Goal: Task Accomplishment & Management: Manage account settings

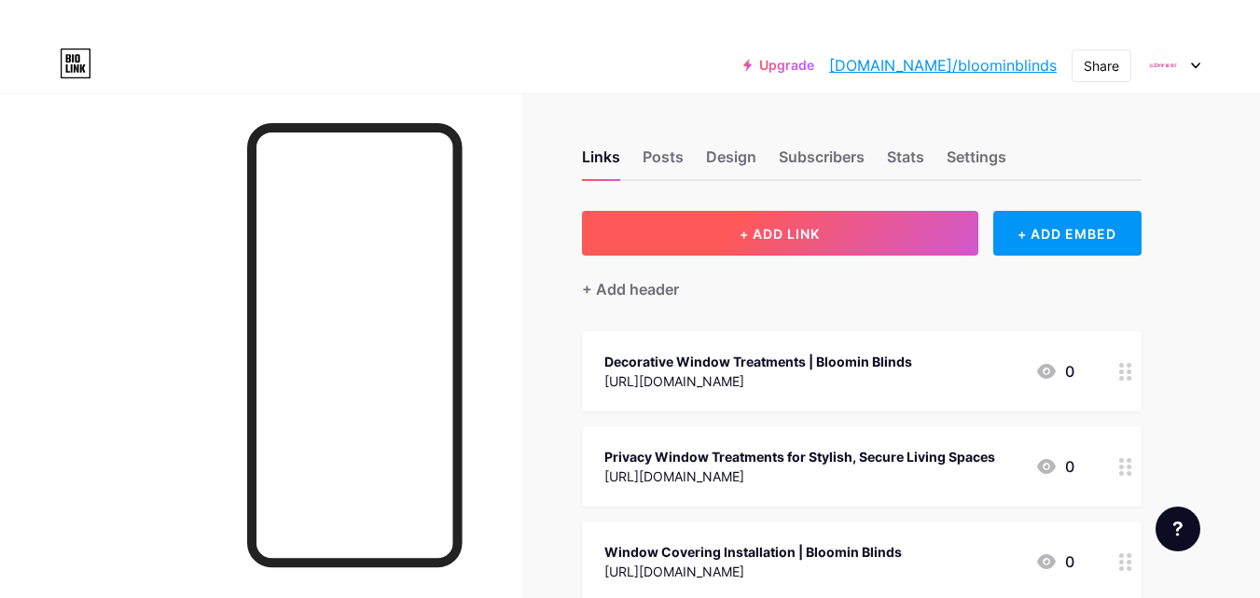
click at [841, 223] on button "+ ADD LINK" at bounding box center [780, 233] width 396 height 45
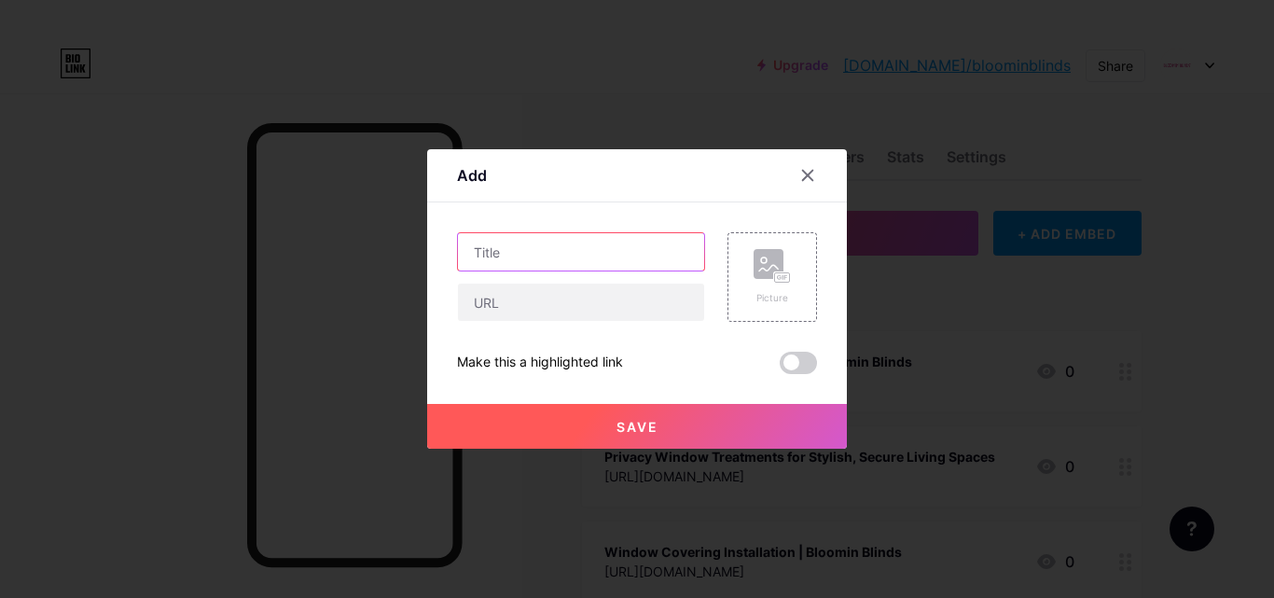
click at [502, 251] on input "text" at bounding box center [581, 251] width 246 height 37
paste input "Bloomin' Blinds Window Visualizer"
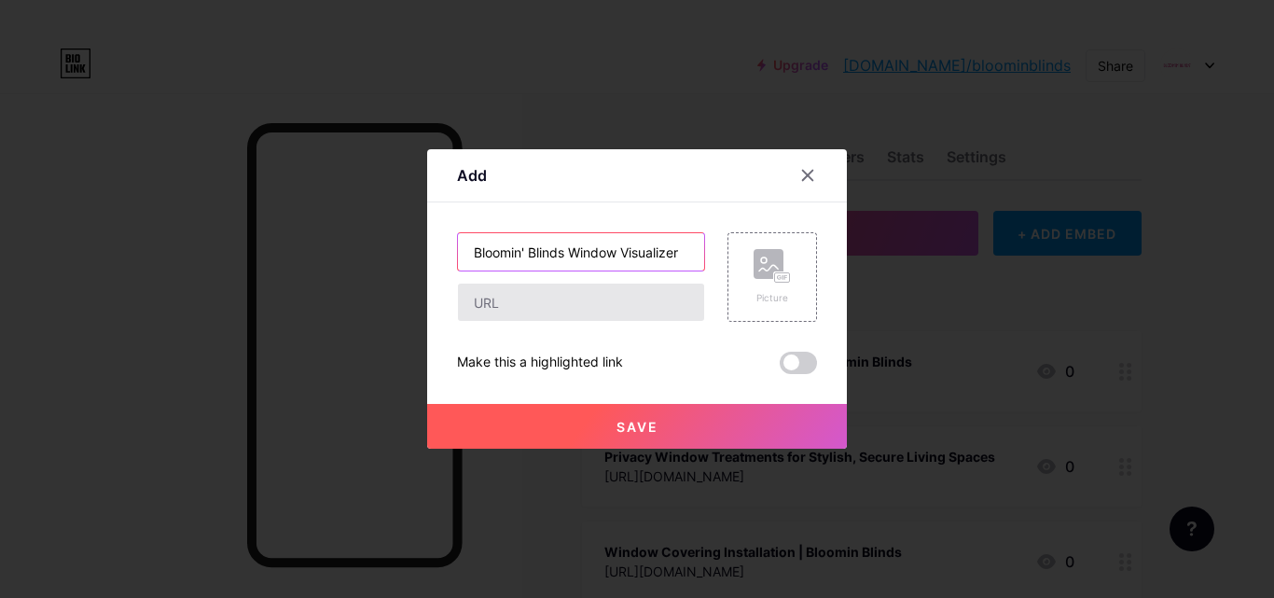
type input "Bloomin' Blinds Window Visualizer"
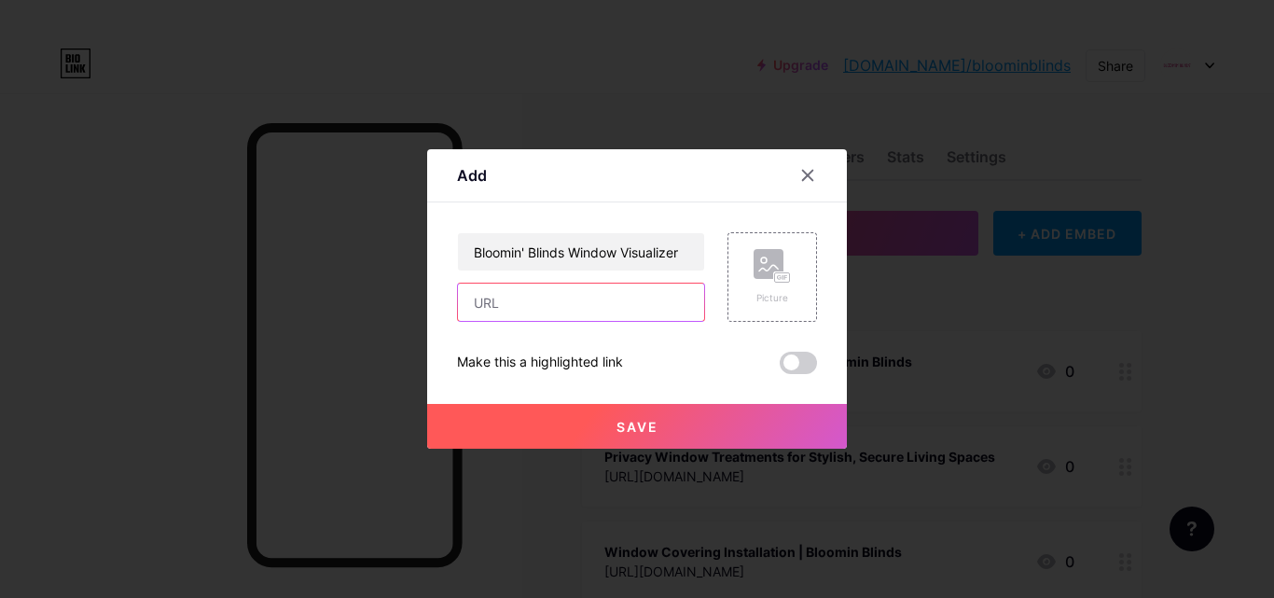
click at [490, 297] on input "text" at bounding box center [581, 302] width 246 height 37
paste input "[URL][DOMAIN_NAME]"
type input "[URL][DOMAIN_NAME]"
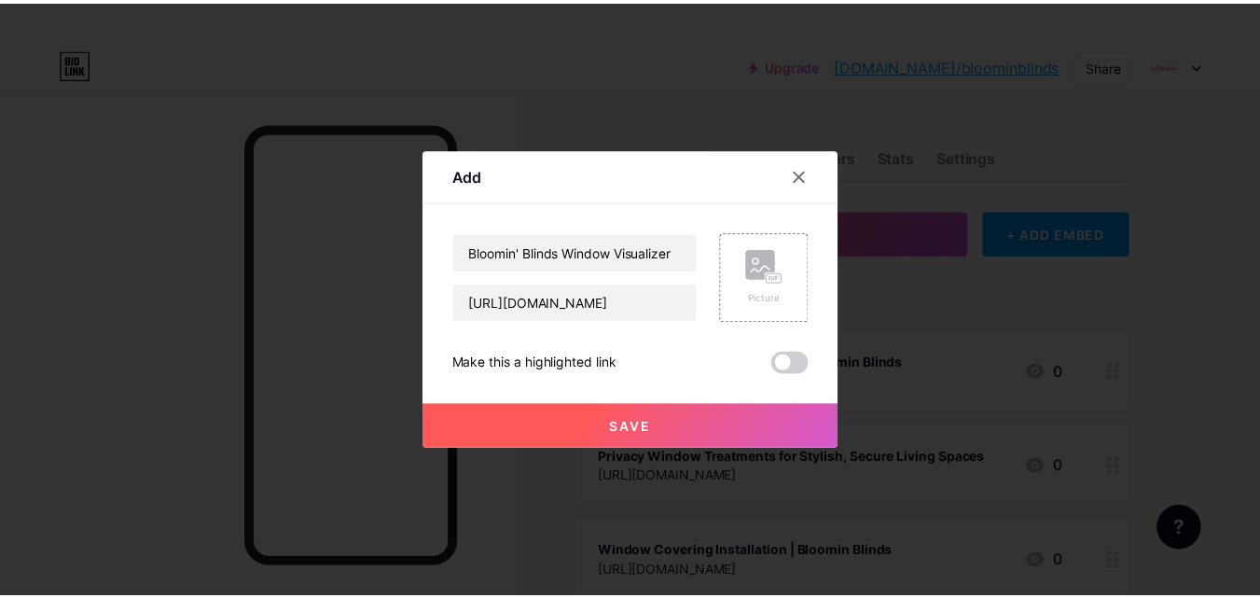
scroll to position [0, 0]
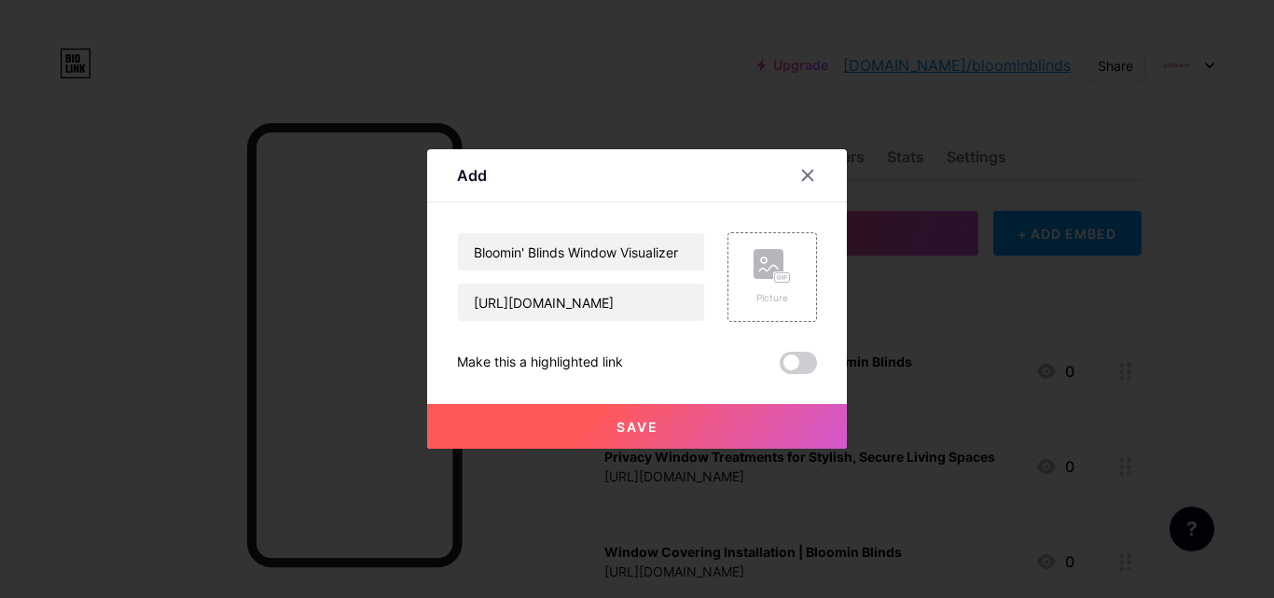
click at [802, 363] on span at bounding box center [798, 363] width 37 height 22
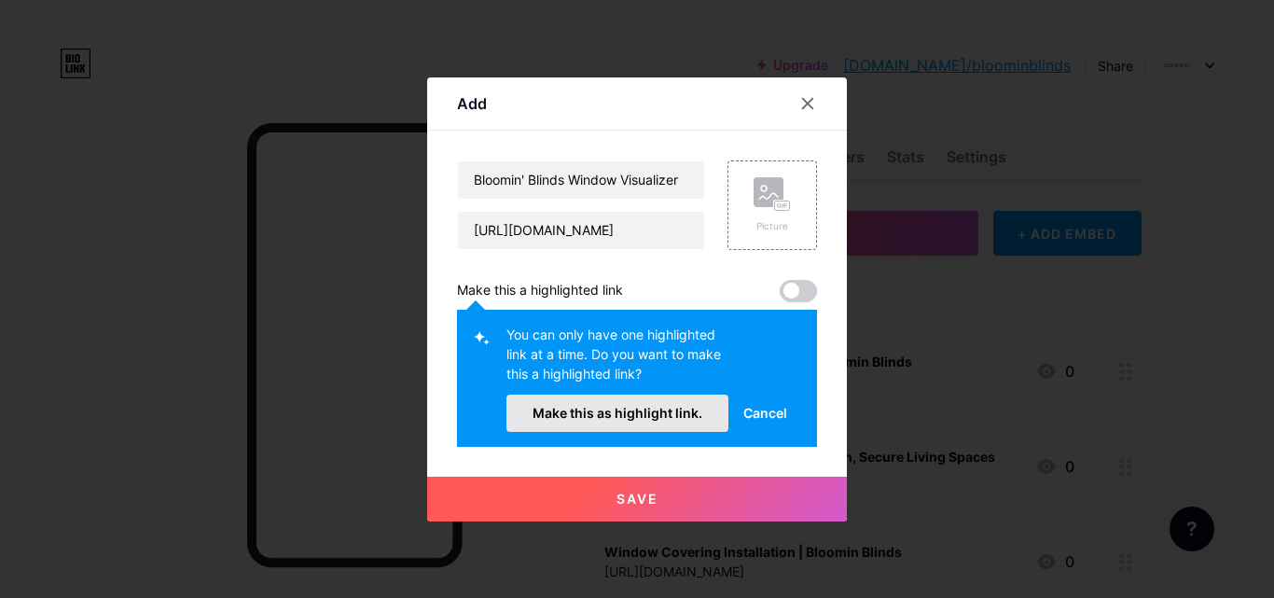
click at [703, 404] on button "Make this as highlight link." at bounding box center [617, 412] width 222 height 37
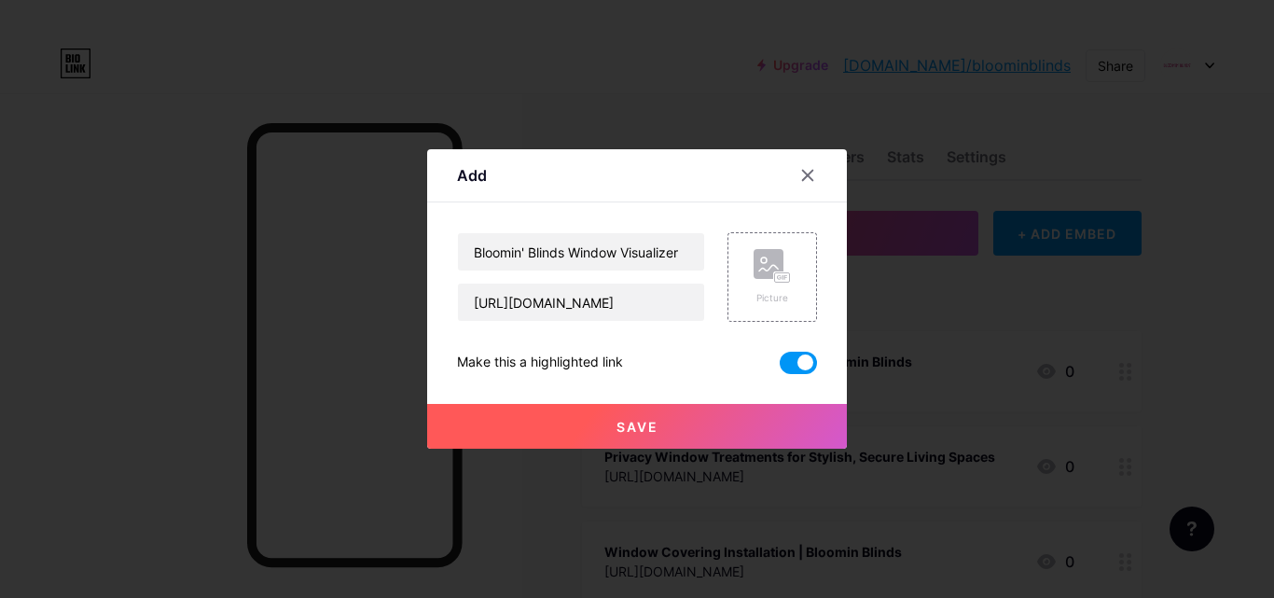
click at [663, 423] on button "Save" at bounding box center [637, 426] width 420 height 45
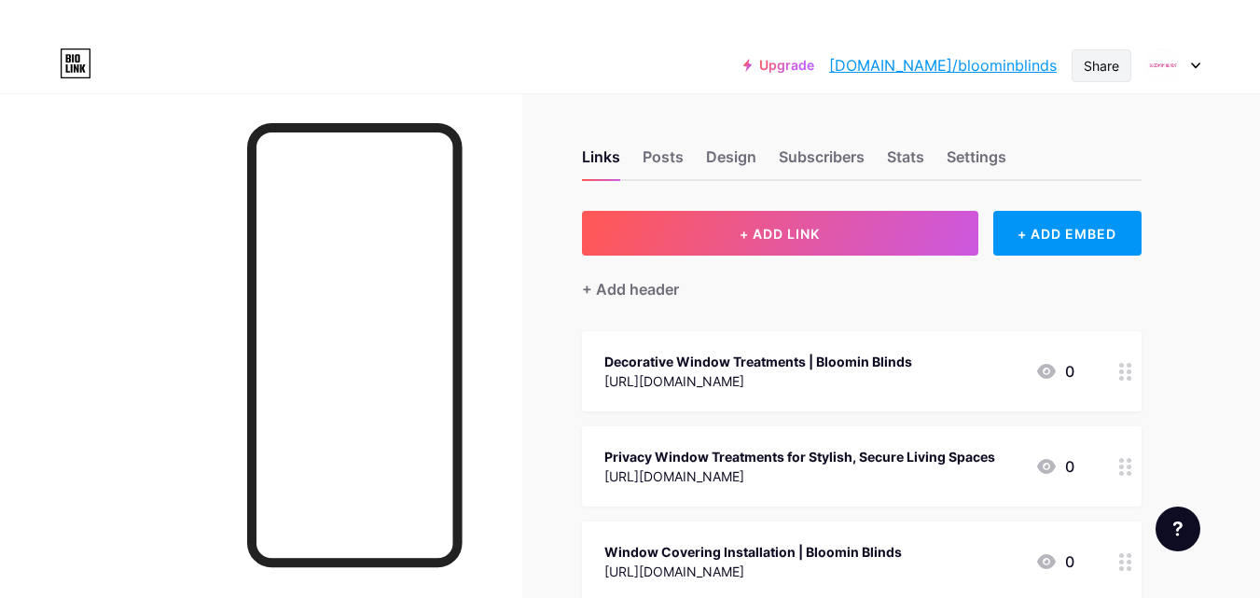
click at [1100, 67] on div "Share" at bounding box center [1101, 66] width 35 height 20
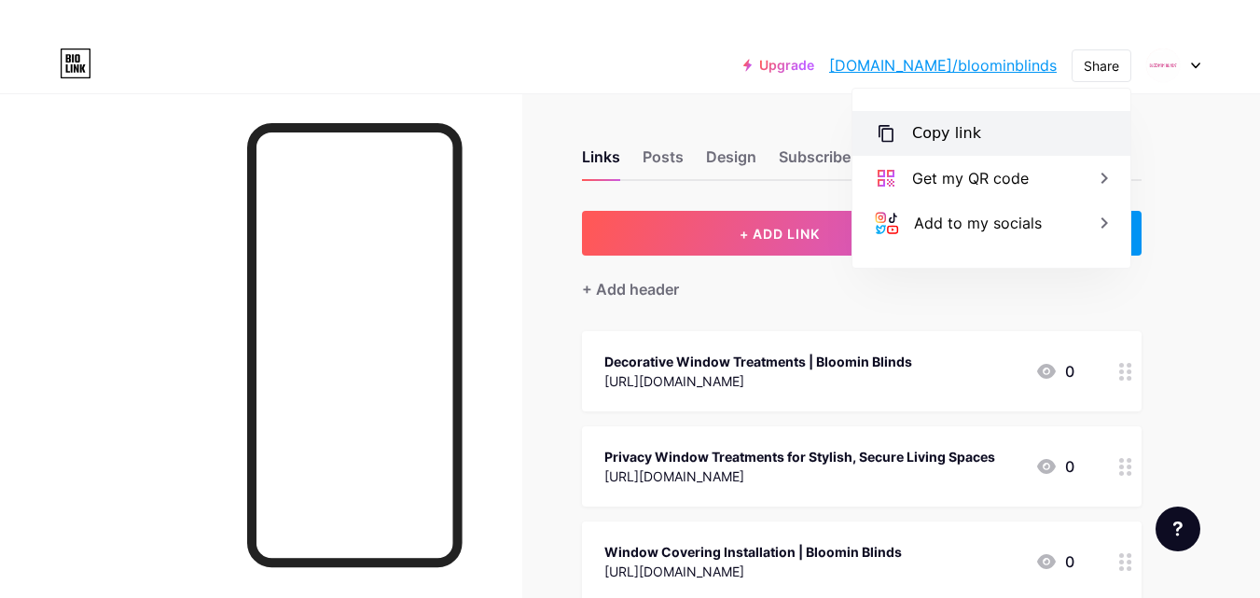
click at [947, 141] on div "Copy link" at bounding box center [946, 133] width 69 height 22
click at [697, 350] on div "Decorative Window Treatments | Bloomin Blinds [URL][DOMAIN_NAME]" at bounding box center [758, 371] width 308 height 43
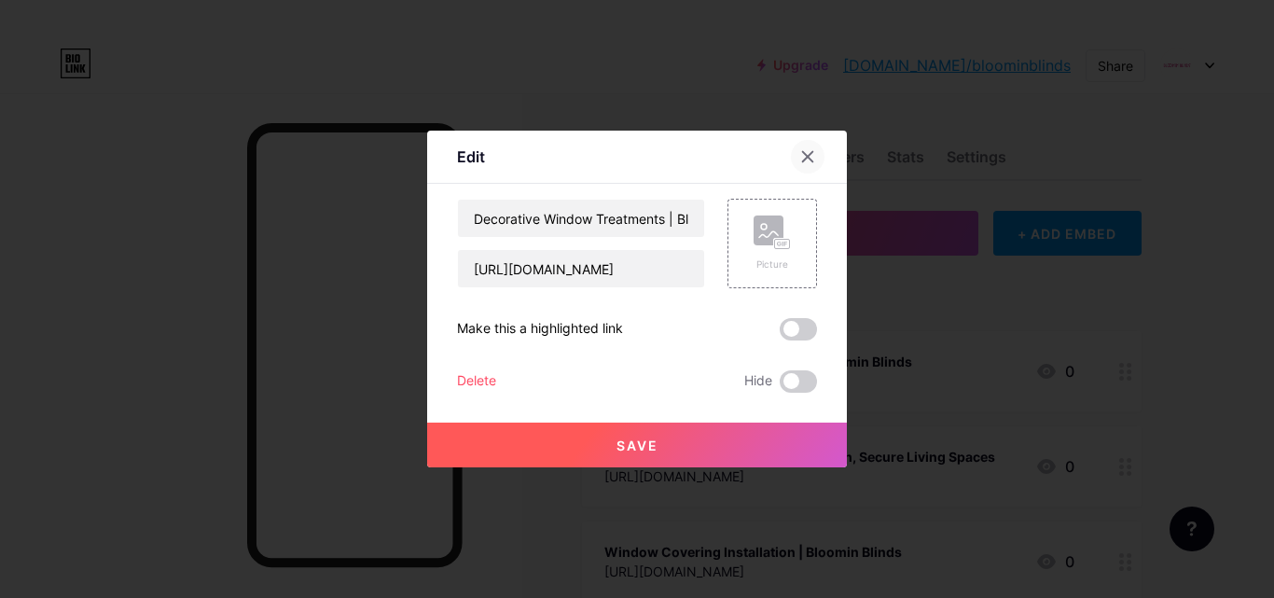
click at [812, 156] on icon at bounding box center [807, 156] width 15 height 15
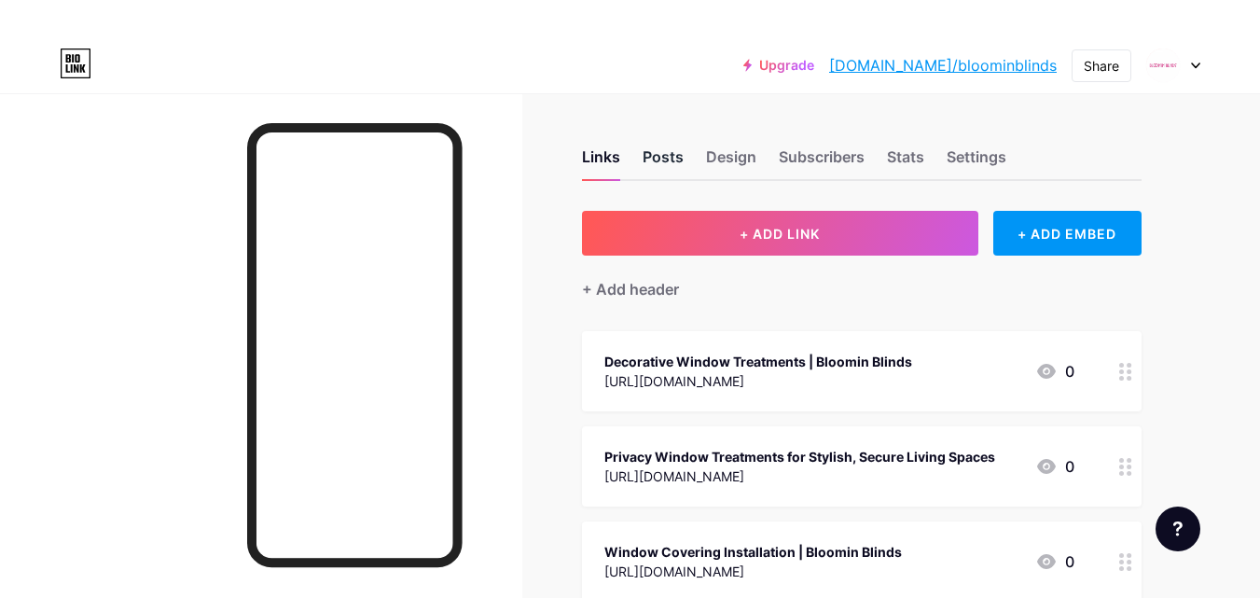
click at [675, 157] on div "Posts" at bounding box center [663, 162] width 41 height 34
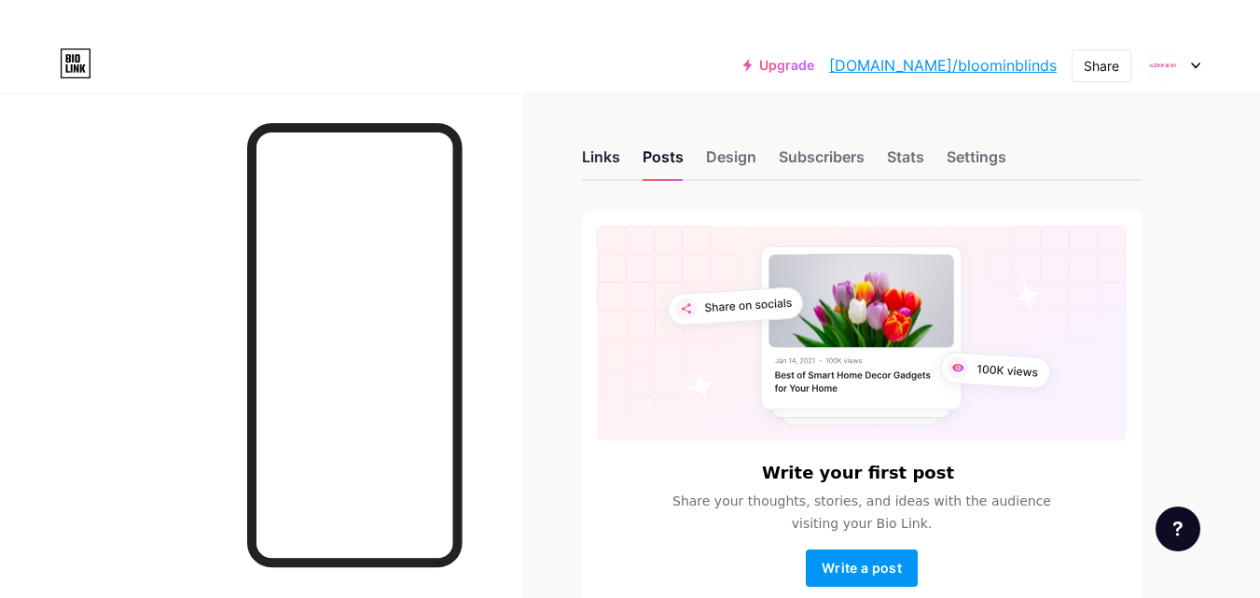
click at [587, 157] on div "Links" at bounding box center [601, 162] width 38 height 34
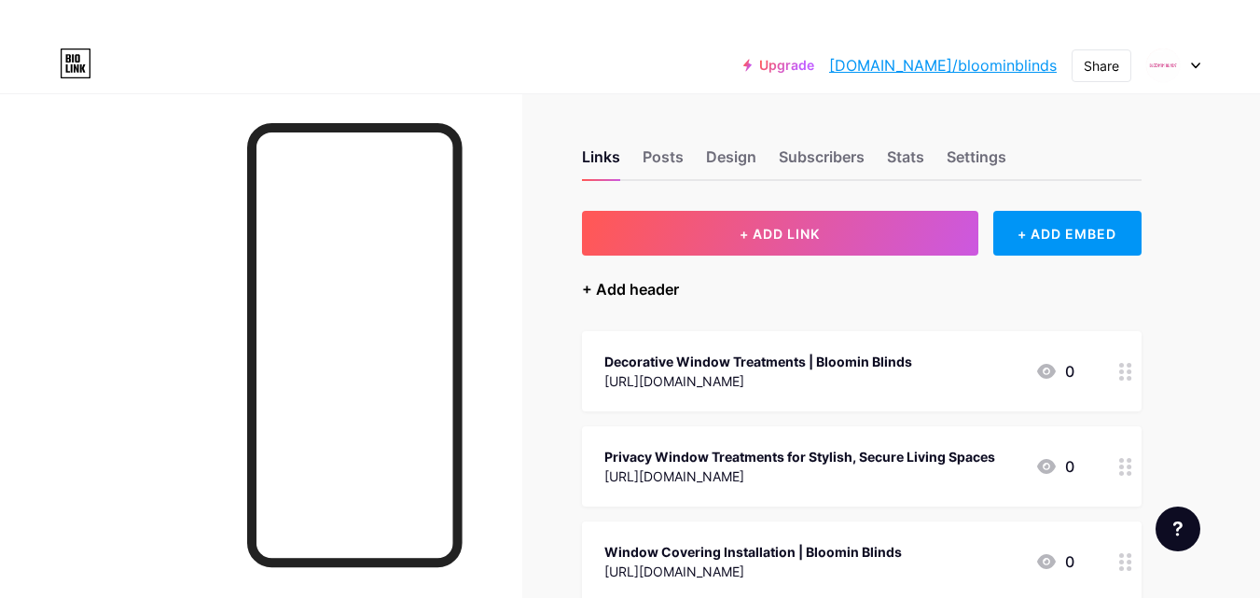
click at [622, 287] on div "+ Add header" at bounding box center [630, 289] width 97 height 22
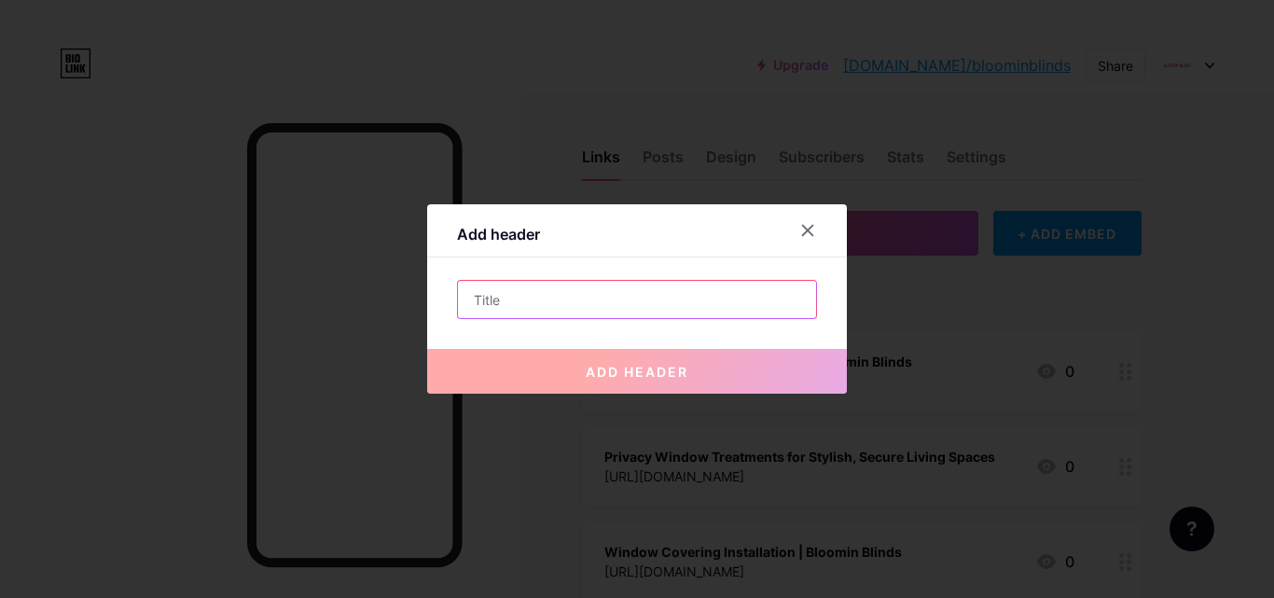
click at [603, 309] on input "text" at bounding box center [637, 299] width 358 height 37
paste input "[URL][DOMAIN_NAME]"
type input "[URL][DOMAIN_NAME]"
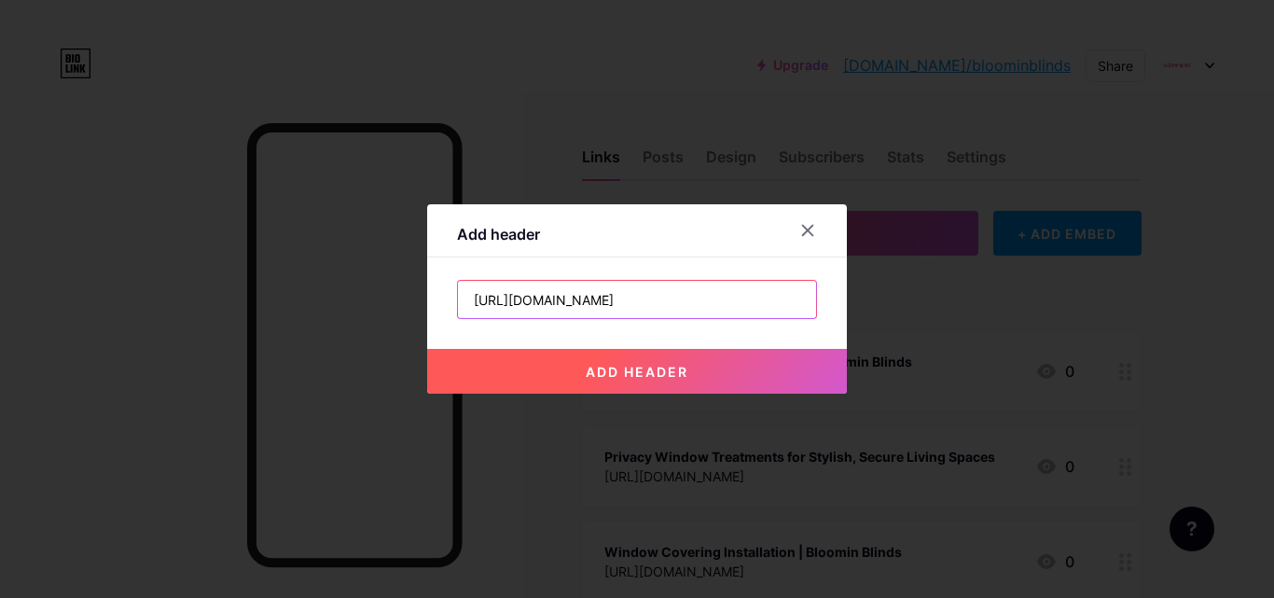
drag, startPoint x: 675, startPoint y: 292, endPoint x: 297, endPoint y: 275, distance: 378.1
click at [297, 275] on div "Add header [URL][DOMAIN_NAME] add header" at bounding box center [637, 299] width 1274 height 598
paste input "Bloomin' Blinds Window Visualizer"
type input "Bloomin' Blinds Window Visualizer"
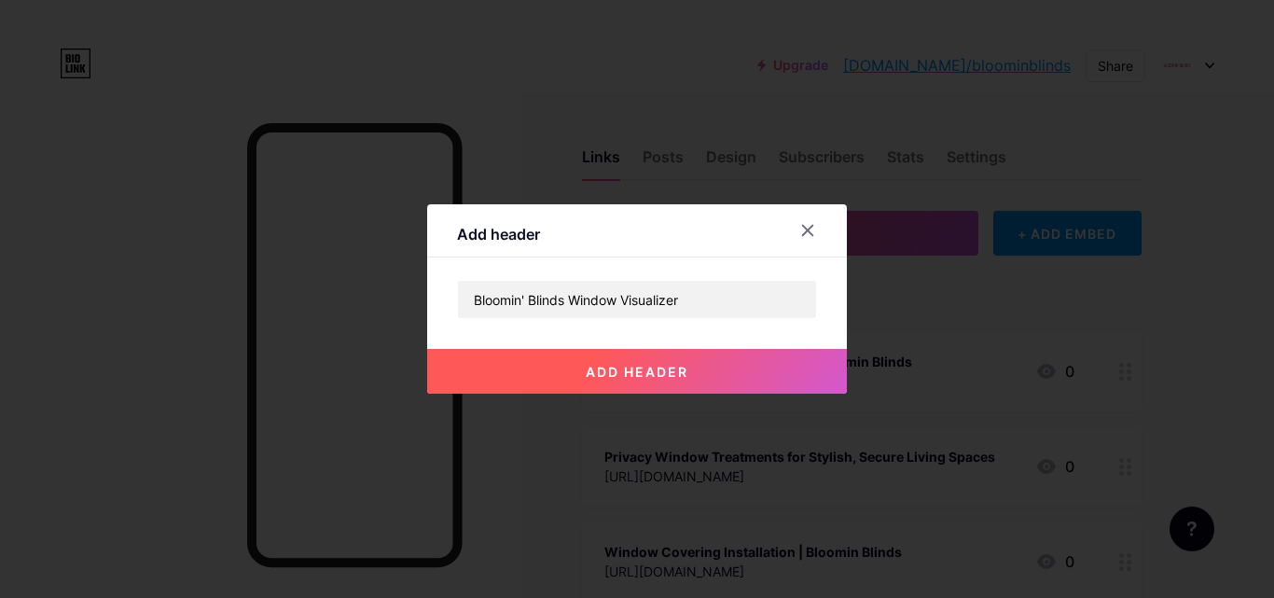
click at [541, 372] on button "add header" at bounding box center [637, 371] width 420 height 45
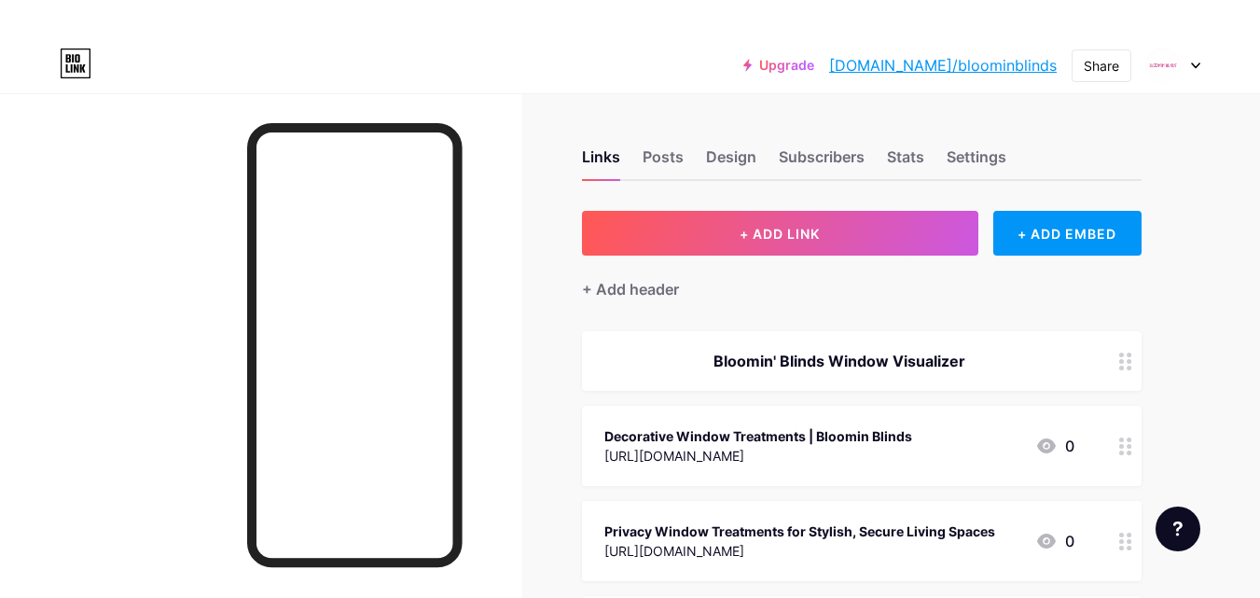
click at [1128, 367] on circle at bounding box center [1129, 368] width 5 height 5
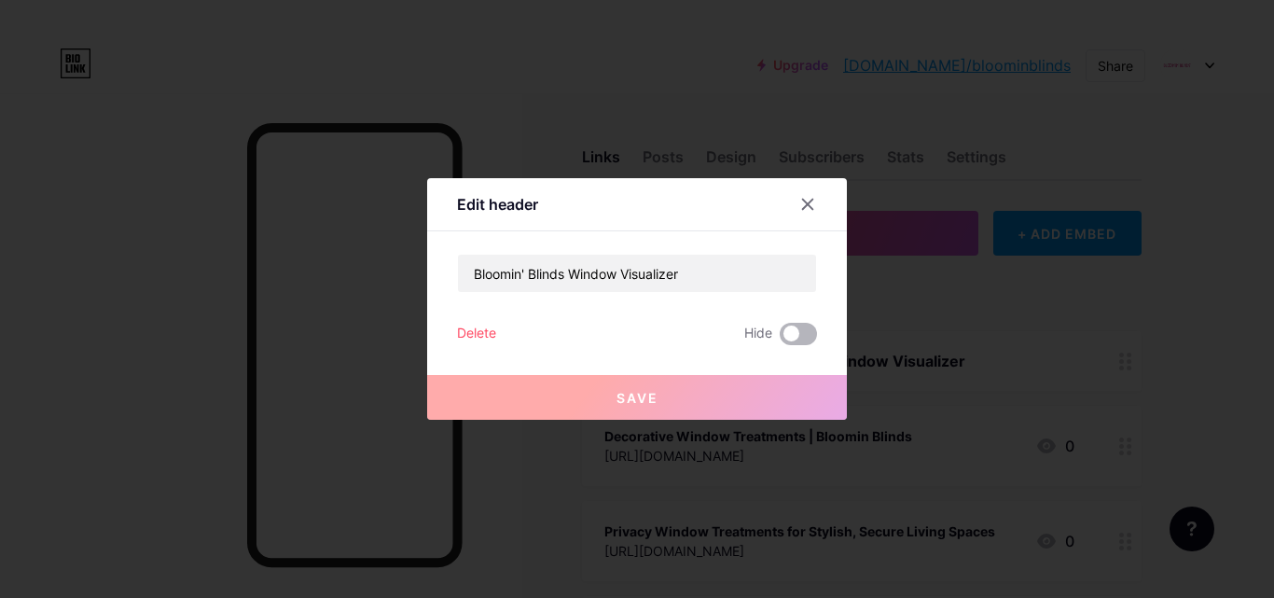
click at [803, 335] on span at bounding box center [798, 334] width 37 height 22
click at [780, 339] on input "checkbox" at bounding box center [780, 339] width 0 height 0
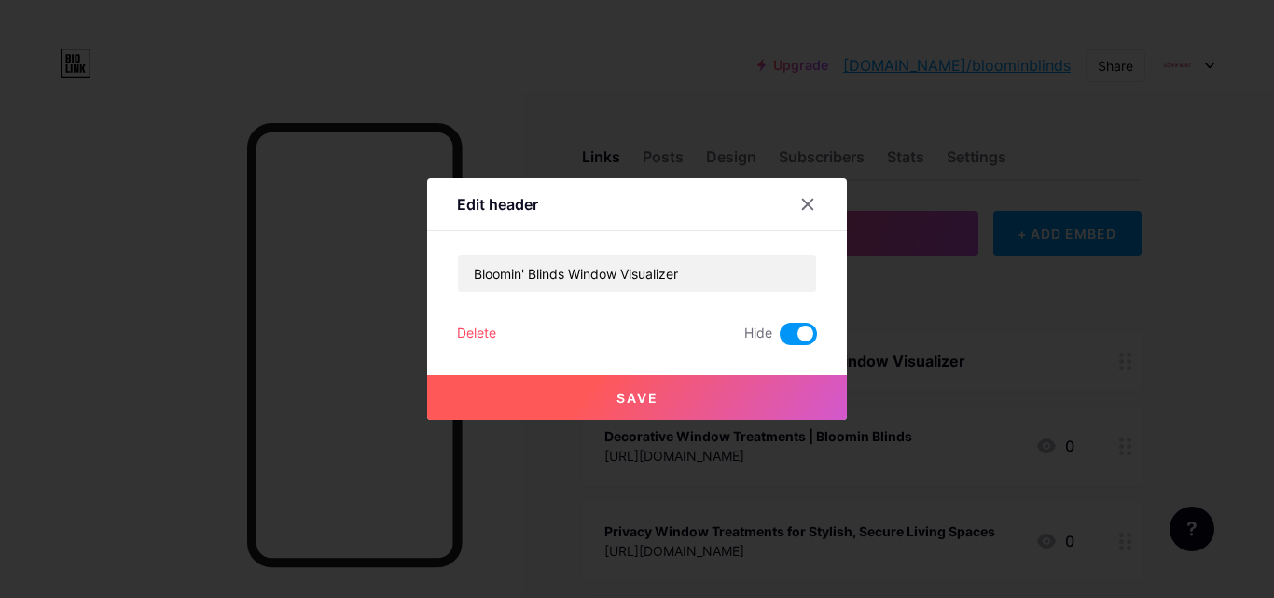
click at [803, 335] on span at bounding box center [798, 334] width 37 height 22
click at [780, 339] on input "checkbox" at bounding box center [780, 339] width 0 height 0
click at [809, 210] on icon at bounding box center [807, 204] width 15 height 15
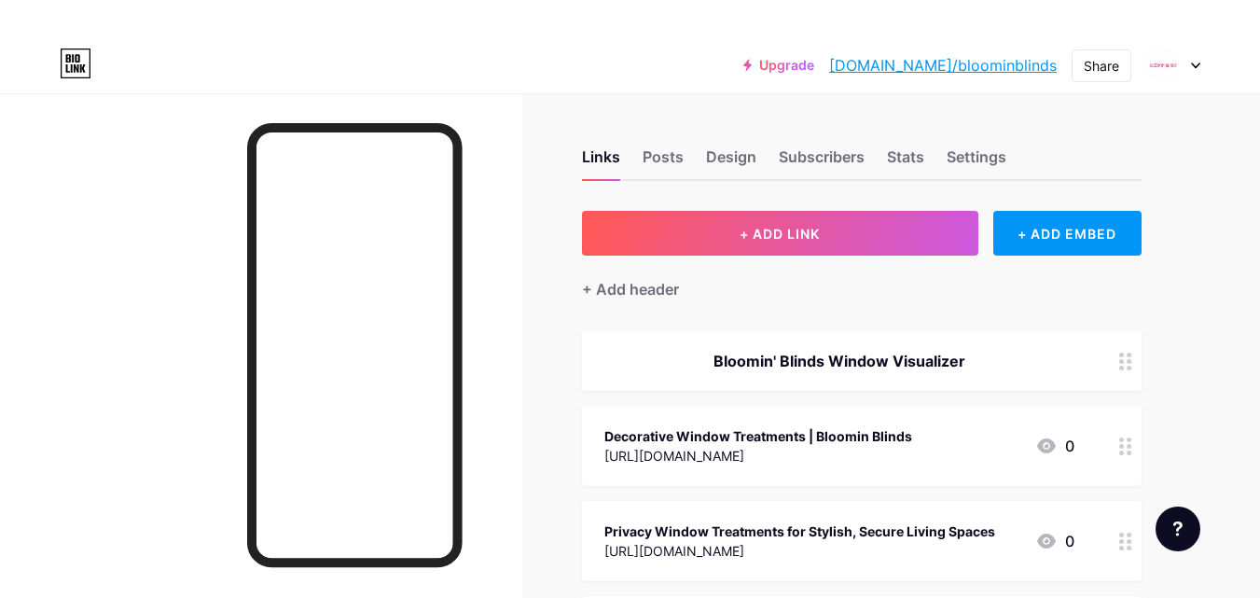
click at [787, 357] on div "Bloomin' Blinds Window Visualizer" at bounding box center [839, 361] width 470 height 22
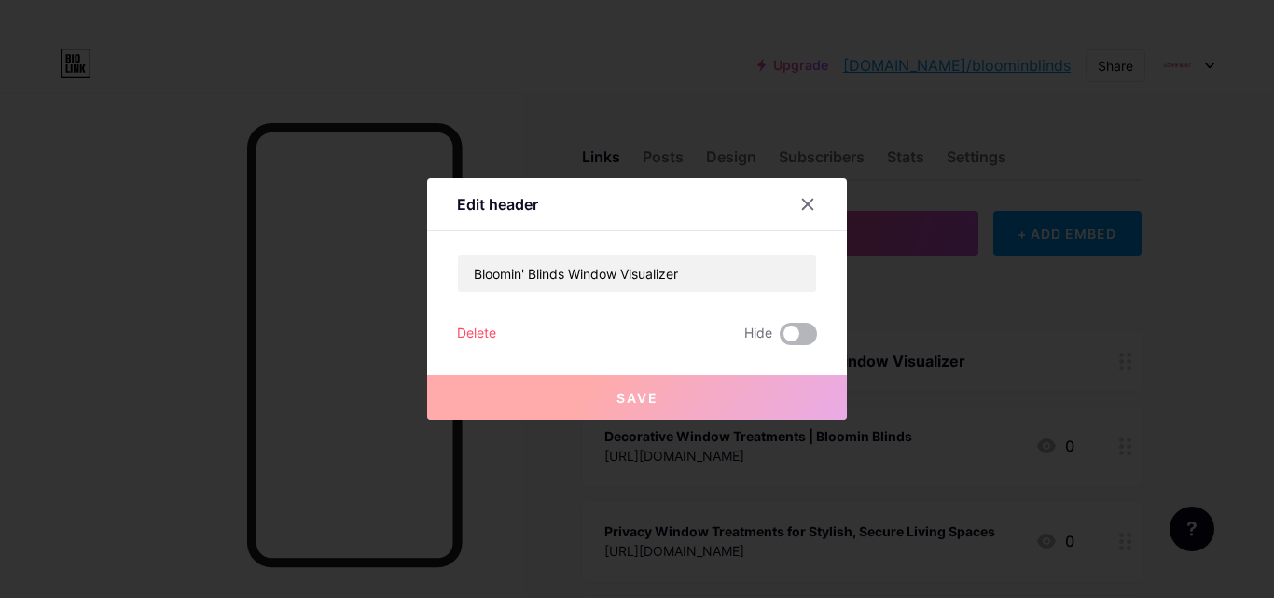
click at [801, 338] on span at bounding box center [798, 334] width 37 height 22
click at [780, 339] on input "checkbox" at bounding box center [780, 339] width 0 height 0
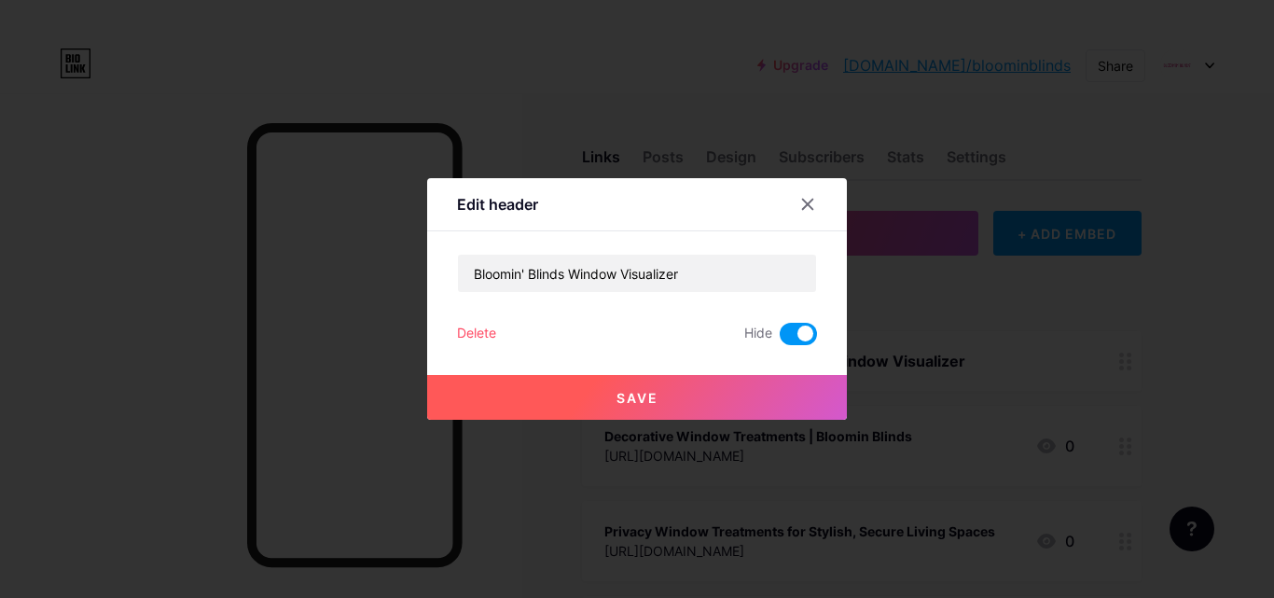
click at [784, 394] on button "Save" at bounding box center [637, 397] width 420 height 45
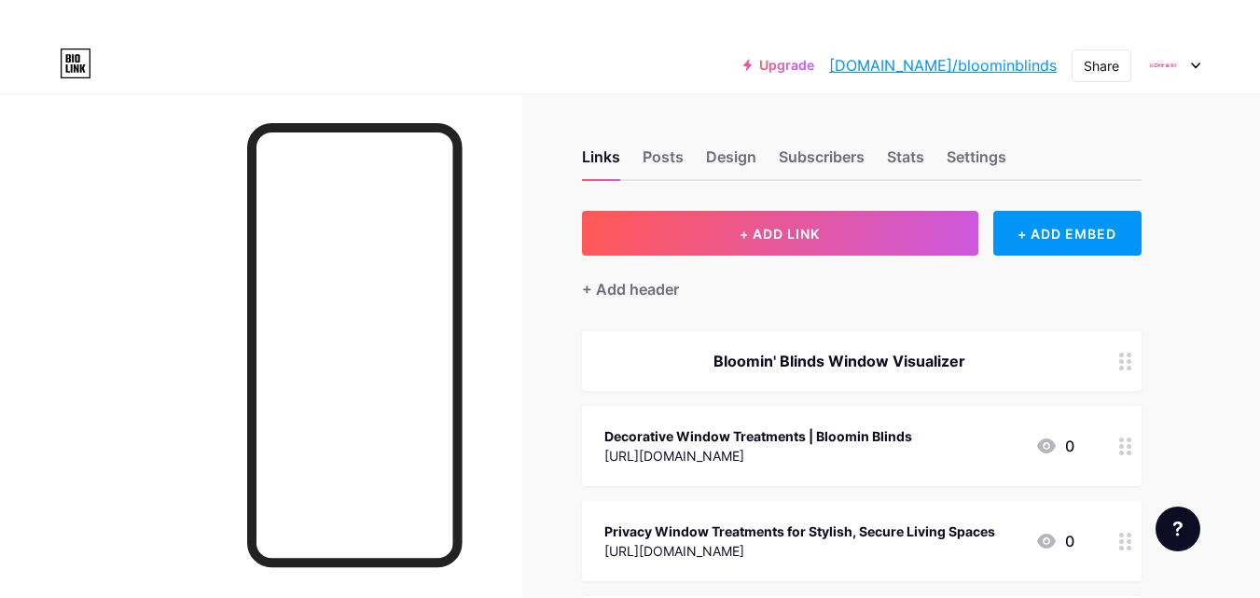
click at [771, 367] on div "Bloomin' Blinds Window Visualizer" at bounding box center [839, 361] width 470 height 22
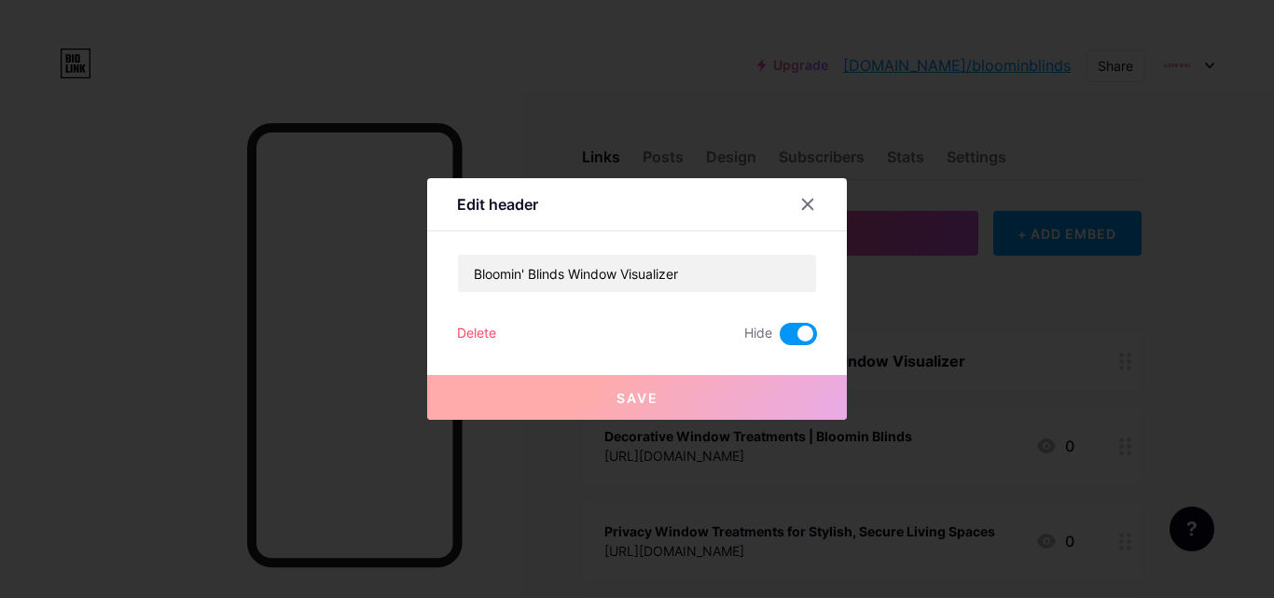
click at [799, 343] on span at bounding box center [798, 334] width 37 height 22
click at [780, 339] on input "checkbox" at bounding box center [780, 339] width 0 height 0
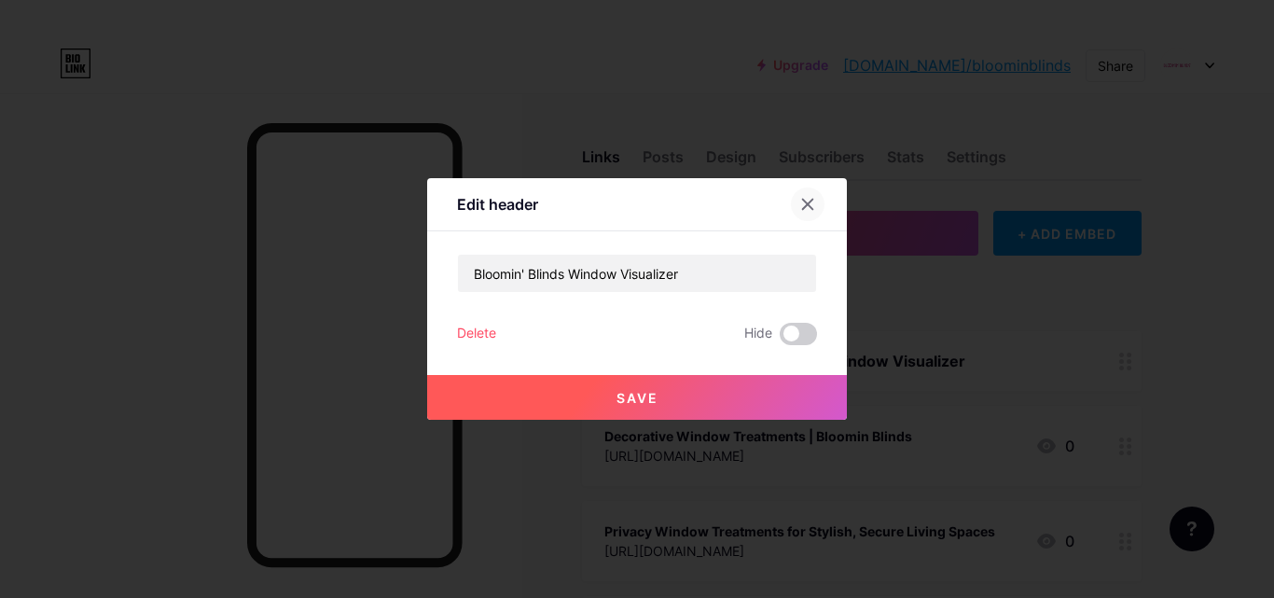
click at [805, 201] on icon at bounding box center [808, 205] width 10 height 10
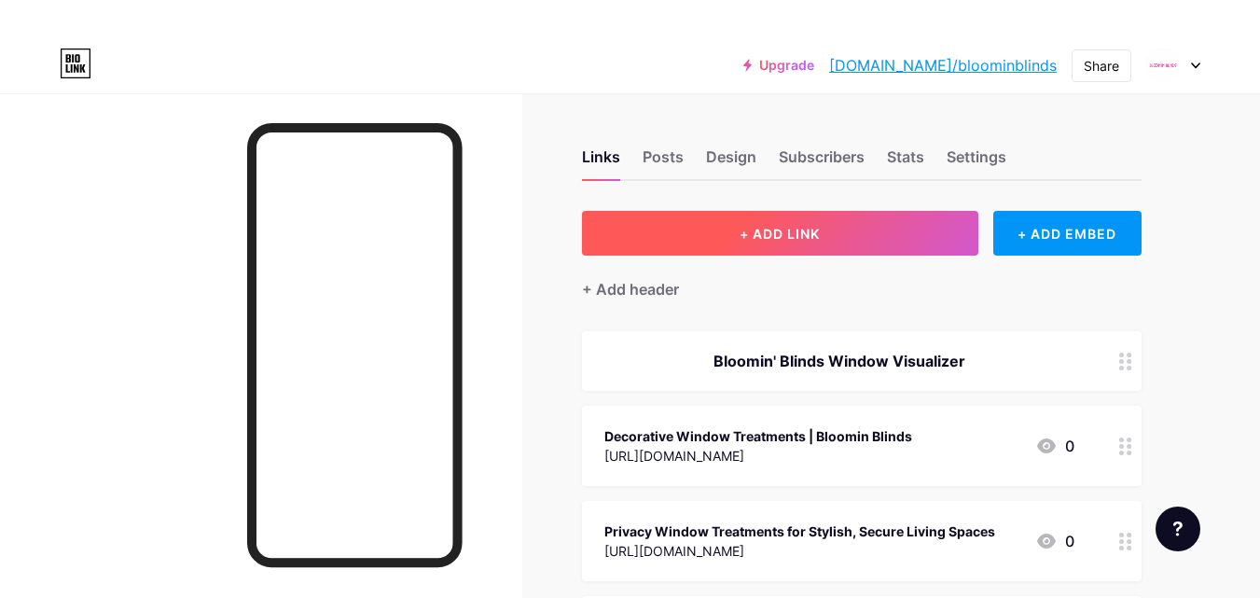
click at [854, 244] on button "+ ADD LINK" at bounding box center [780, 233] width 396 height 45
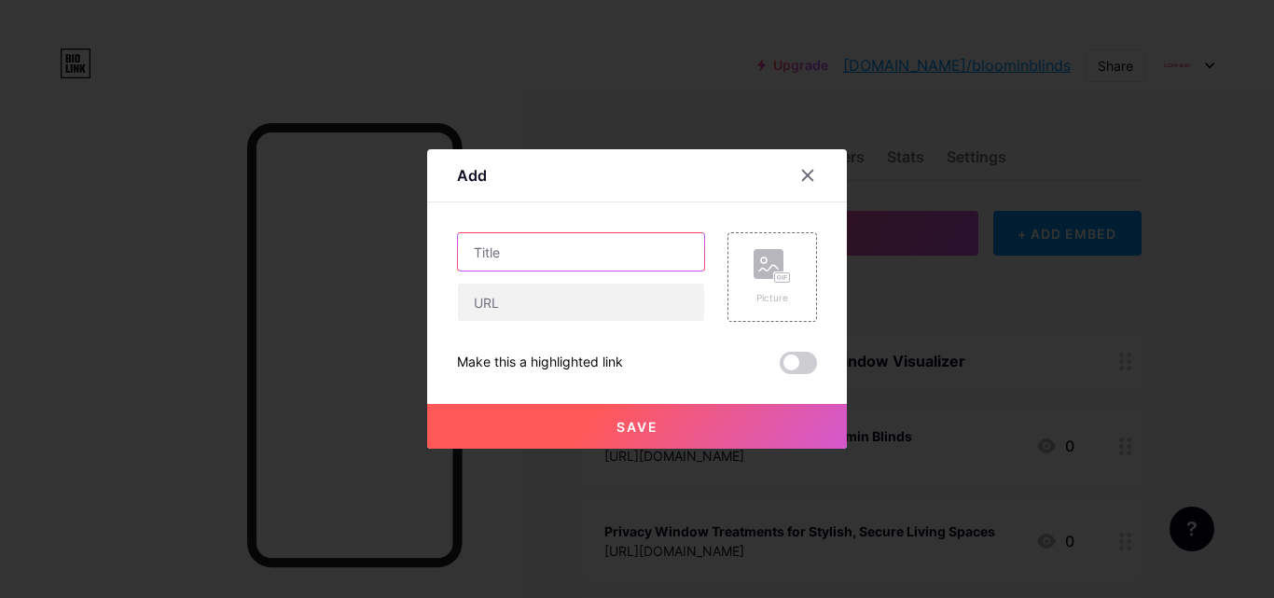
click at [540, 254] on input "text" at bounding box center [581, 251] width 246 height 37
paste input "Bloomin' Blinds Window Visualizer"
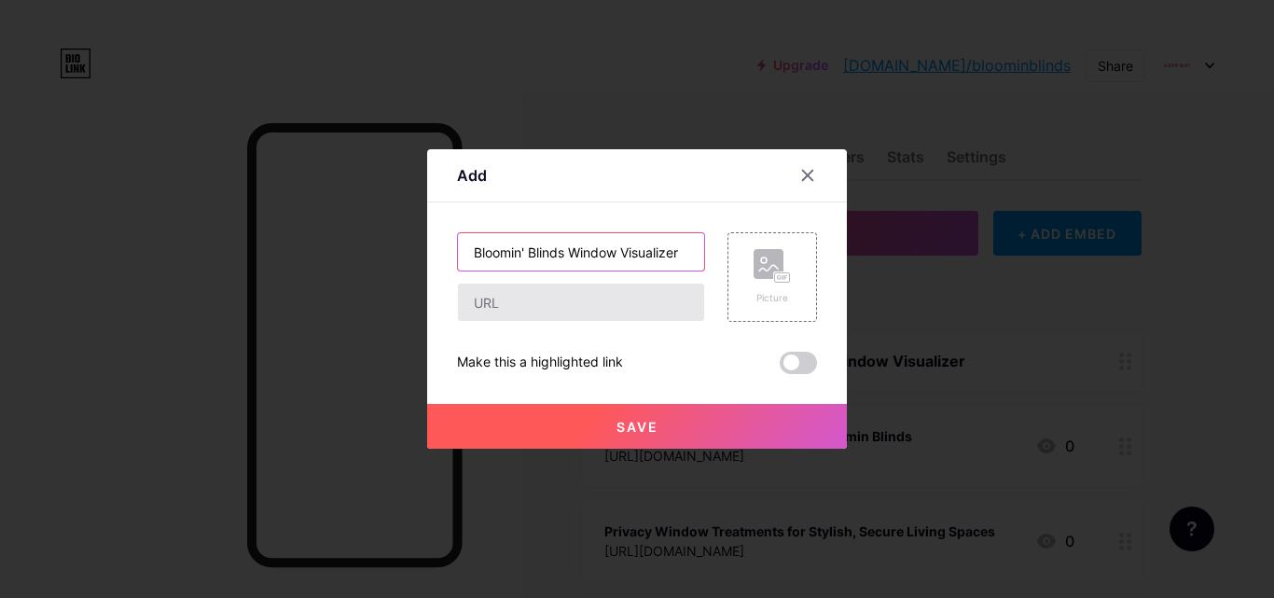
type input "Bloomin' Blinds Window Visualizer"
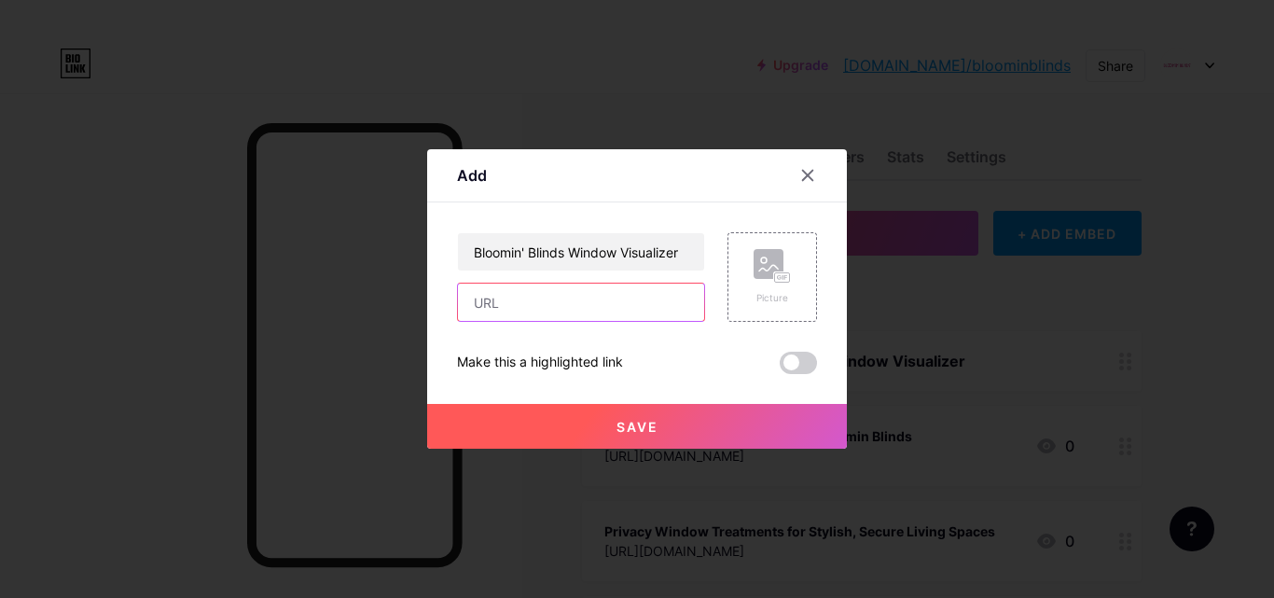
click at [511, 314] on input "text" at bounding box center [581, 302] width 246 height 37
paste input "[URL][DOMAIN_NAME]"
type input "[URL][DOMAIN_NAME]"
click at [683, 415] on button "Save" at bounding box center [637, 426] width 420 height 45
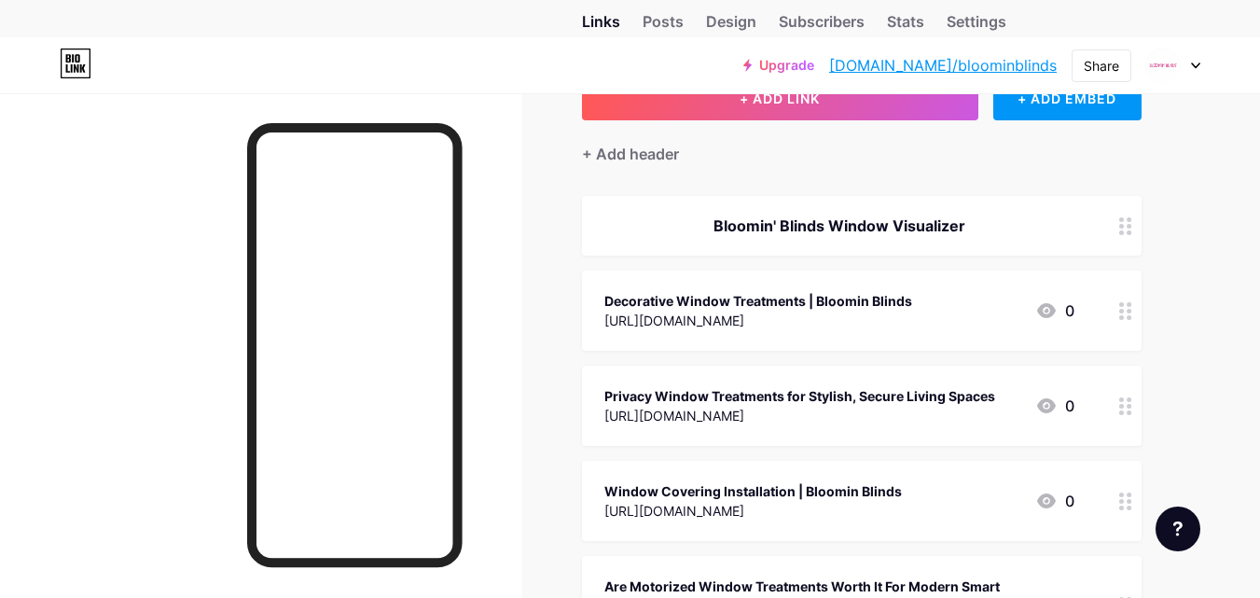
scroll to position [0, 0]
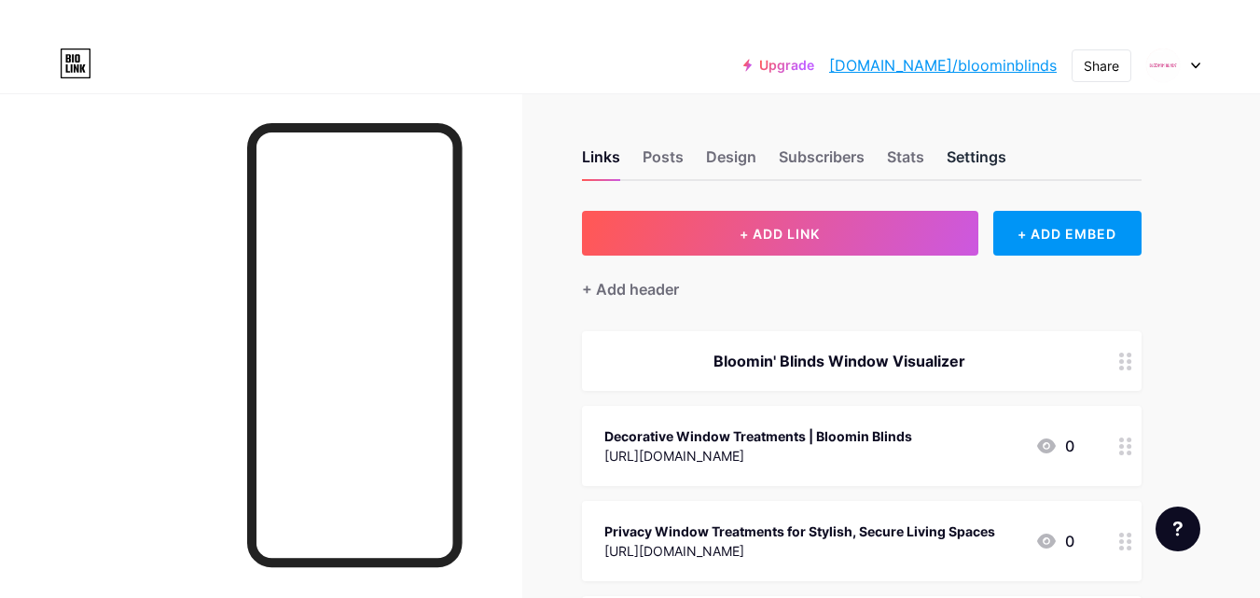
click at [988, 153] on div "Settings" at bounding box center [977, 162] width 60 height 34
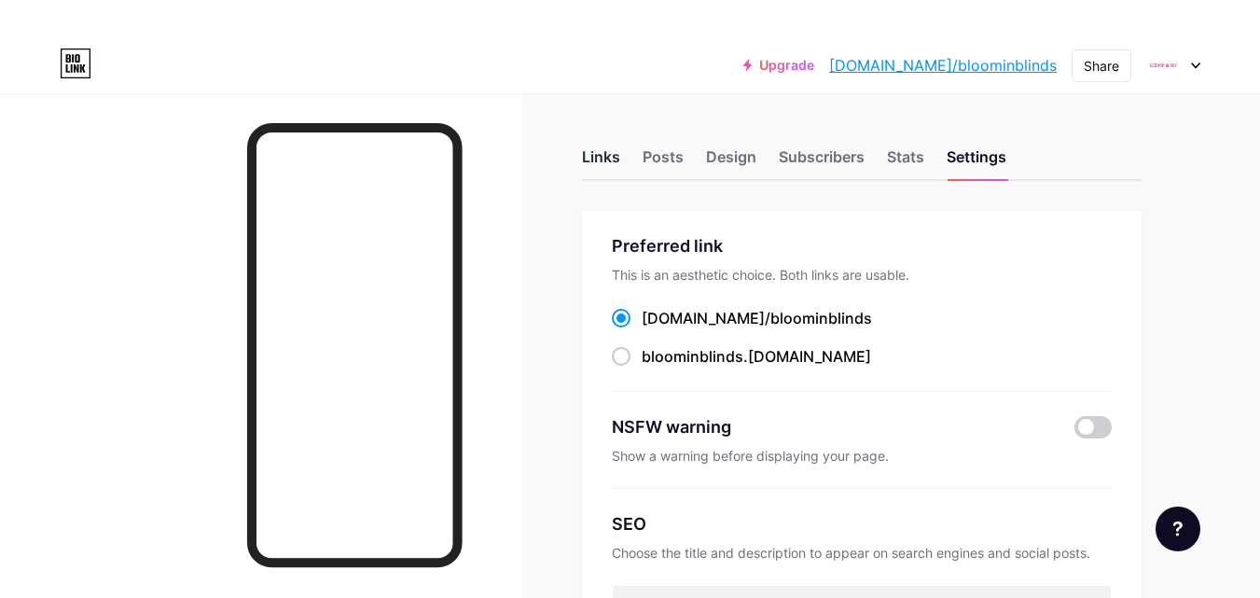
click at [600, 158] on div "Links" at bounding box center [601, 162] width 38 height 34
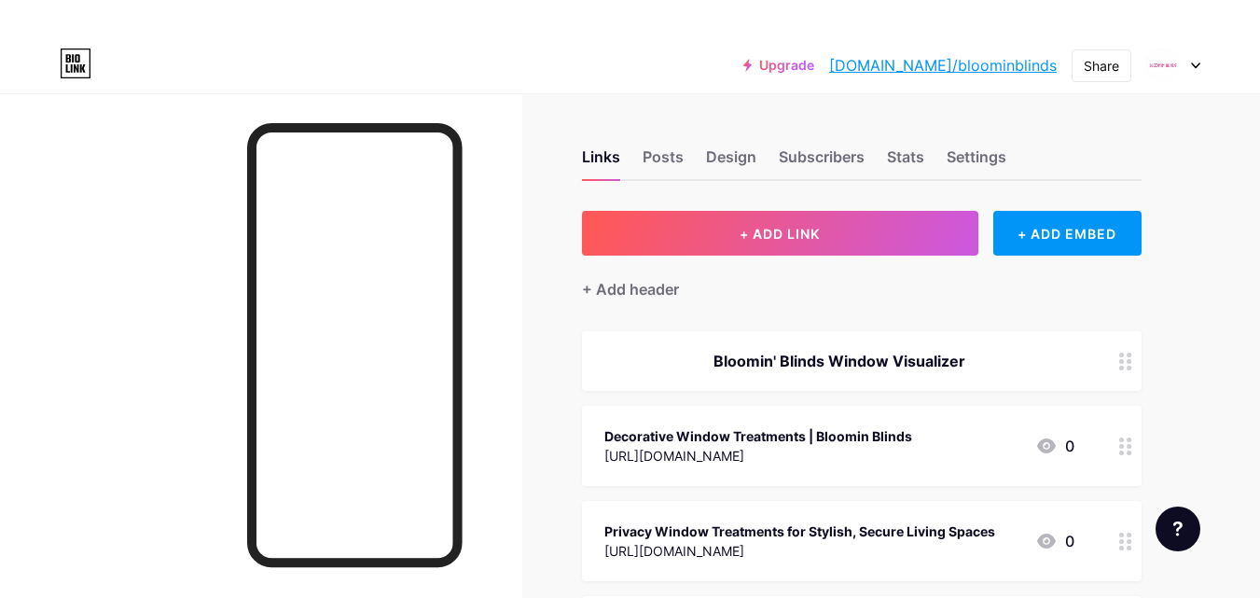
click at [1077, 58] on div "Share" at bounding box center [1102, 65] width 60 height 33
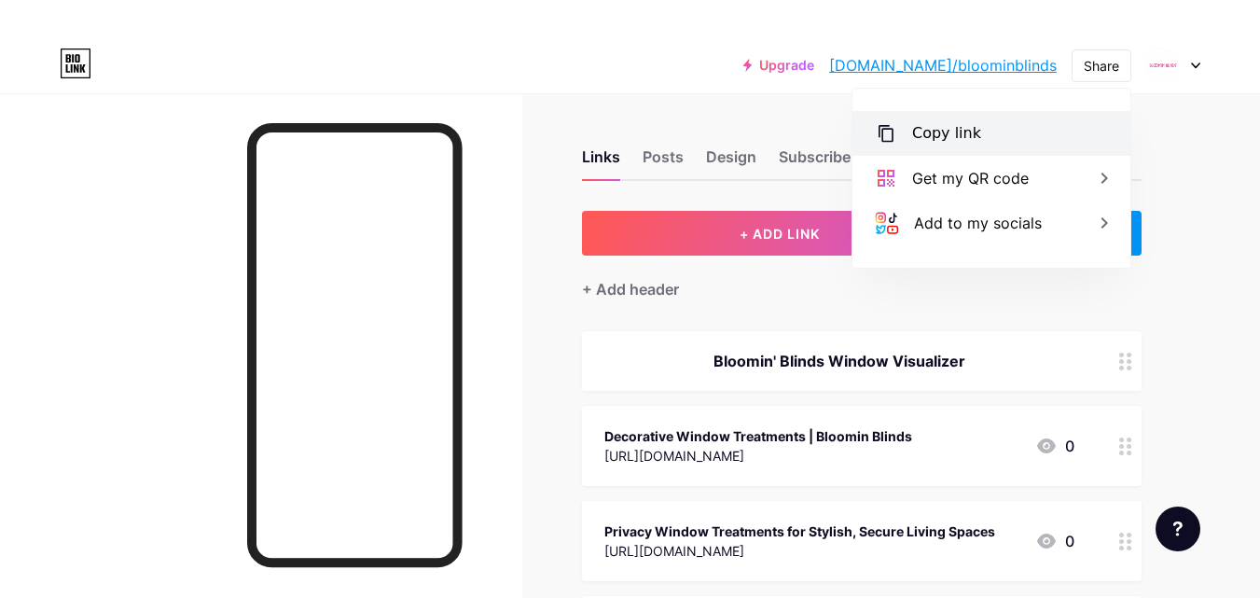
click at [944, 136] on div "Copy link" at bounding box center [946, 133] width 69 height 22
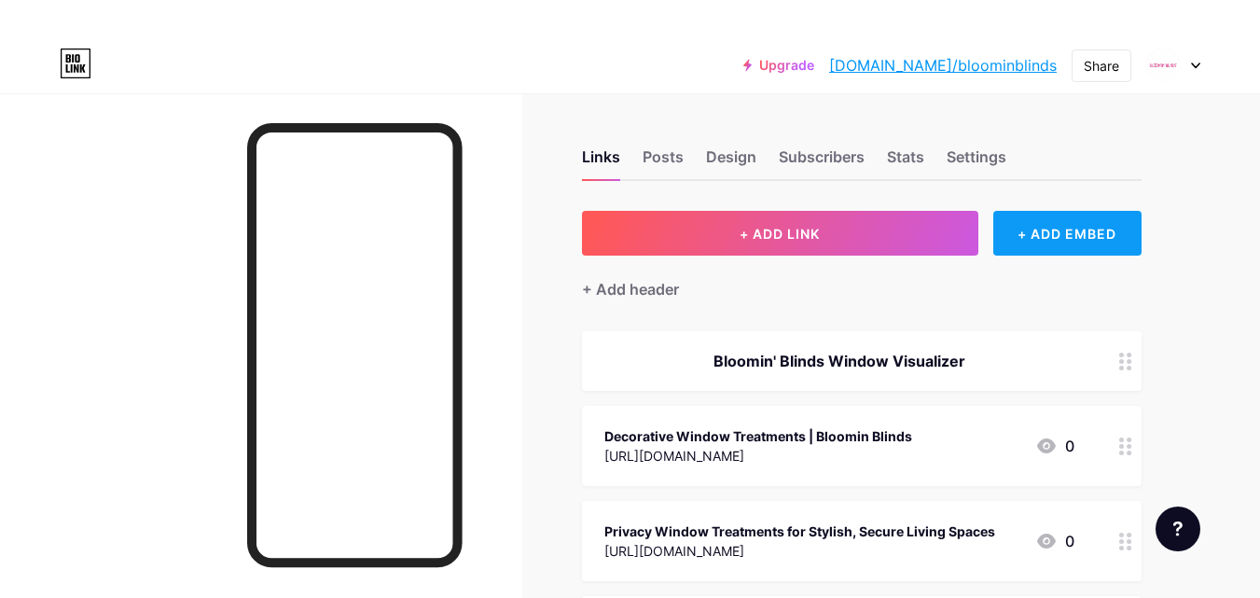
click at [1045, 246] on div "+ ADD EMBED" at bounding box center [1067, 233] width 148 height 45
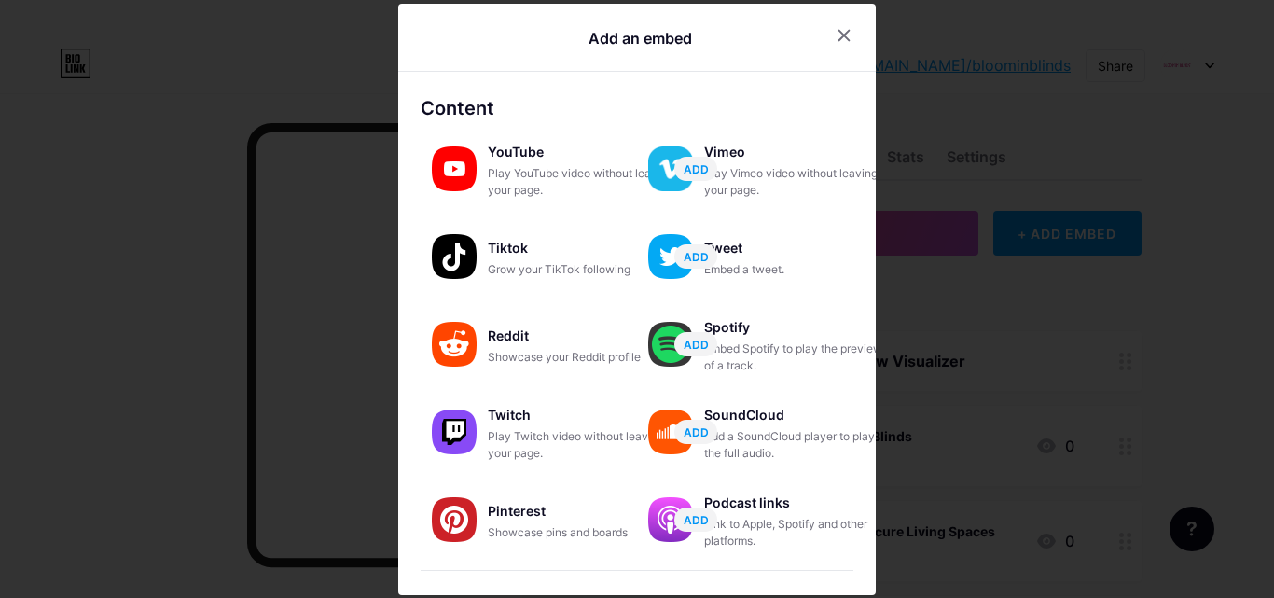
click at [1073, 162] on div at bounding box center [637, 299] width 1274 height 598
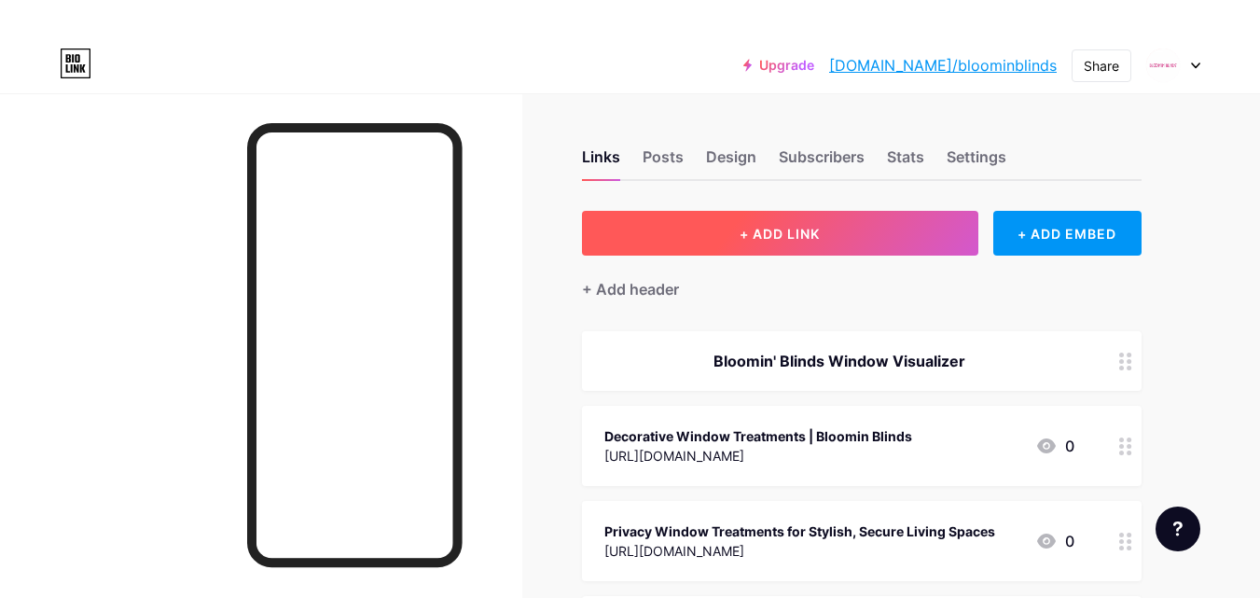
click at [619, 241] on button "+ ADD LINK" at bounding box center [780, 233] width 396 height 45
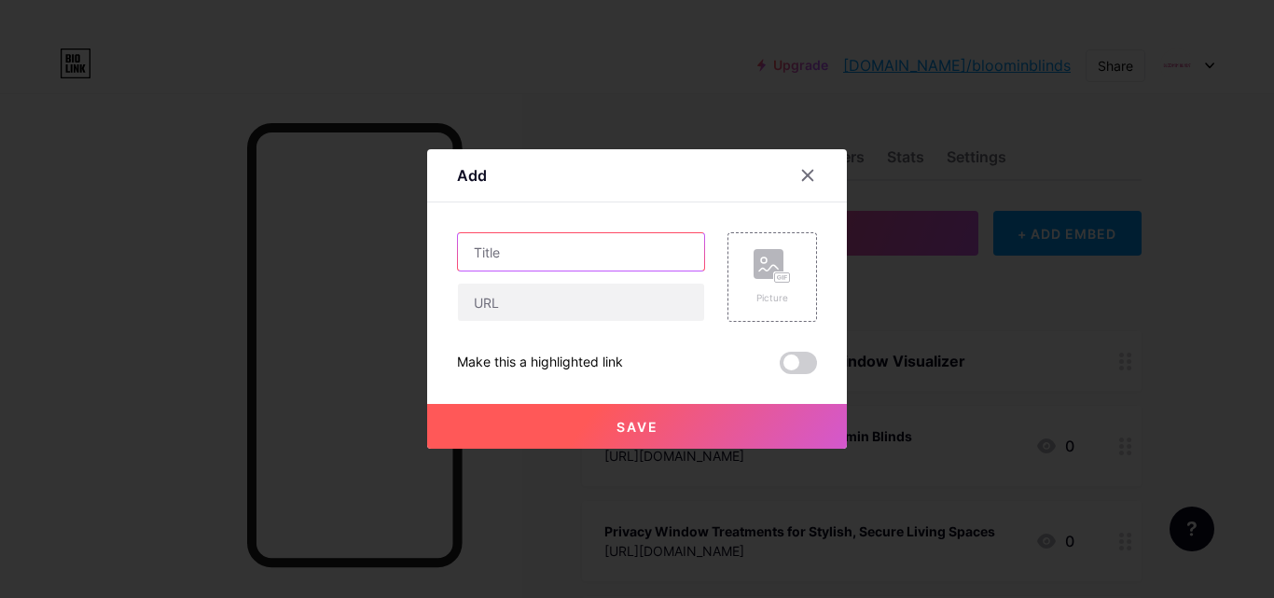
click at [480, 257] on input "text" at bounding box center [581, 251] width 246 height 37
paste input "Bloomin' Blinds Window Visualizer"
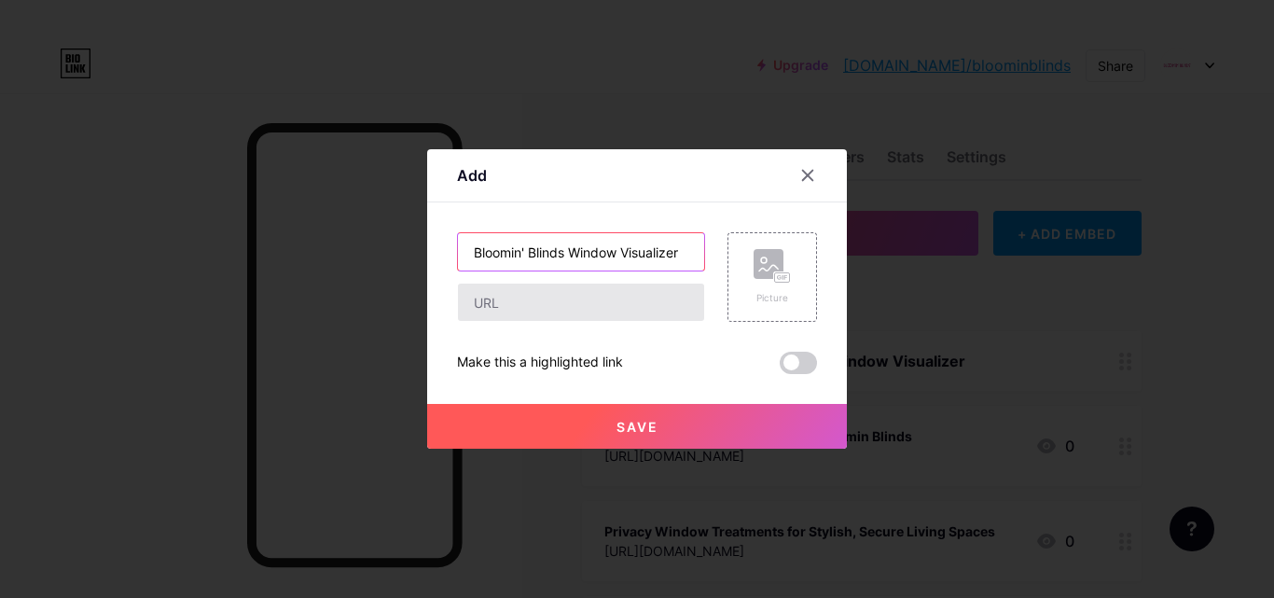
type input "Bloomin' Blinds Window Visualizer"
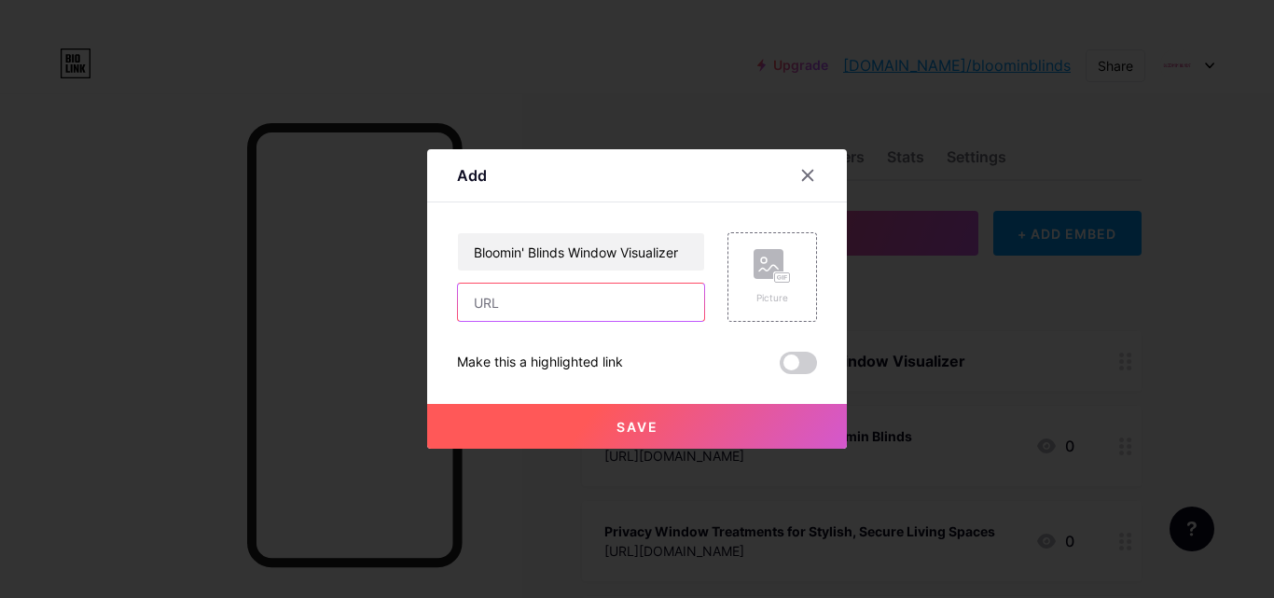
click at [487, 302] on input "text" at bounding box center [581, 302] width 246 height 37
click at [547, 295] on input "text" at bounding box center [581, 302] width 246 height 37
paste input "[URL][DOMAIN_NAME]"
type input "[URL][DOMAIN_NAME]"
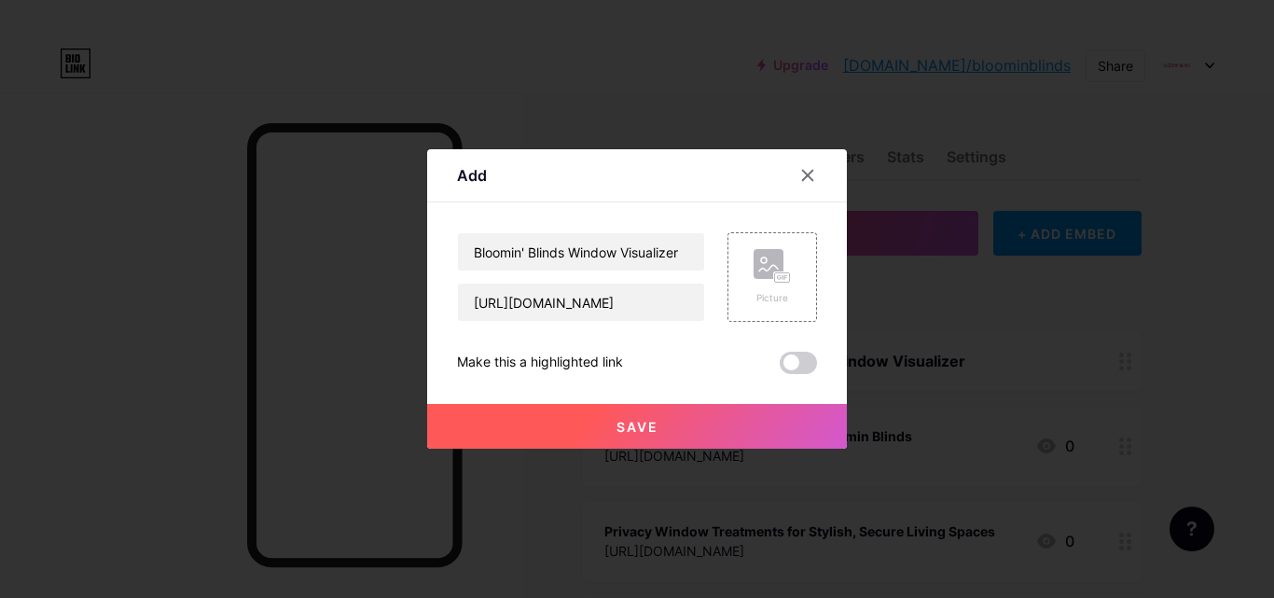
click at [589, 433] on button "Save" at bounding box center [637, 426] width 420 height 45
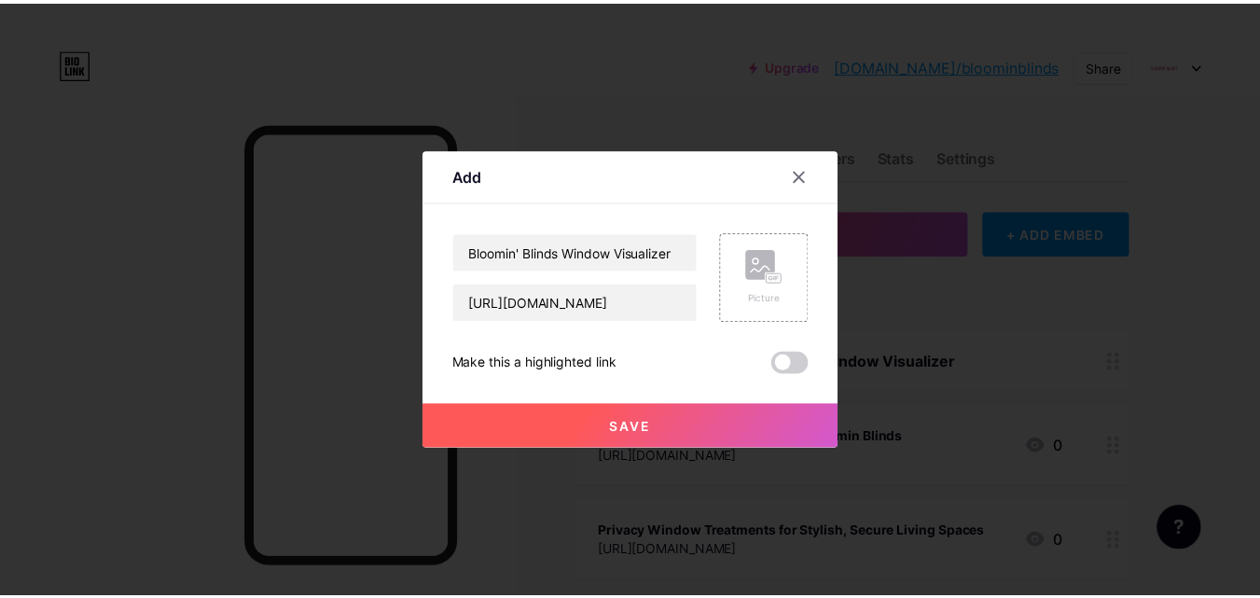
scroll to position [0, 0]
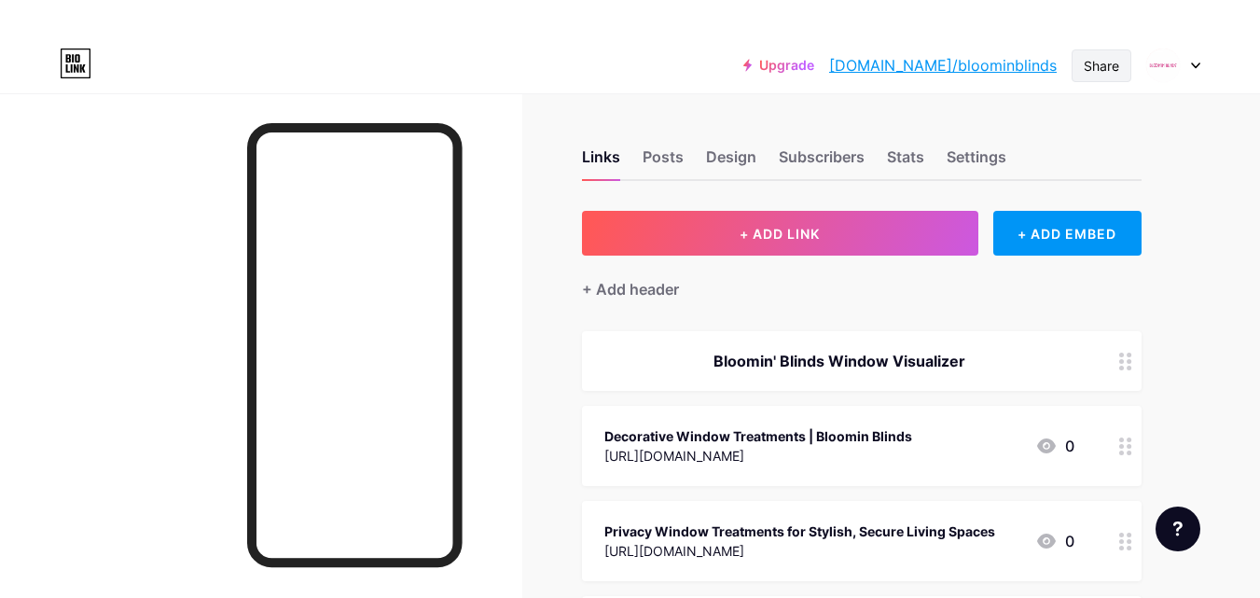
click at [1088, 60] on div "Share" at bounding box center [1101, 66] width 35 height 20
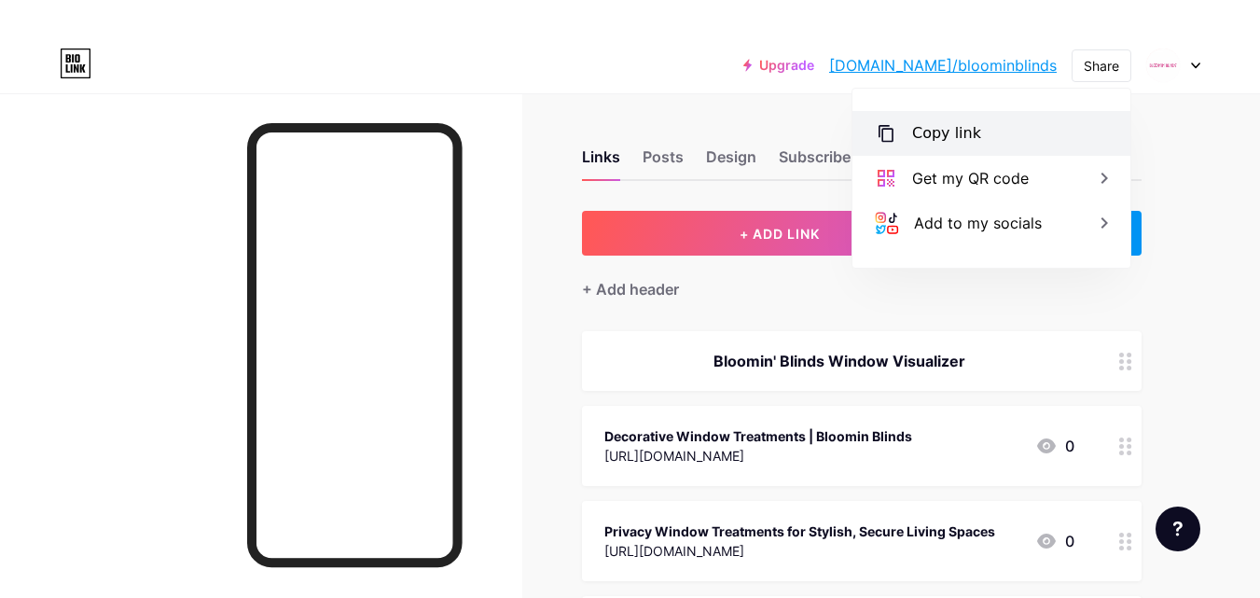
click at [948, 121] on div "Copy link" at bounding box center [991, 133] width 278 height 45
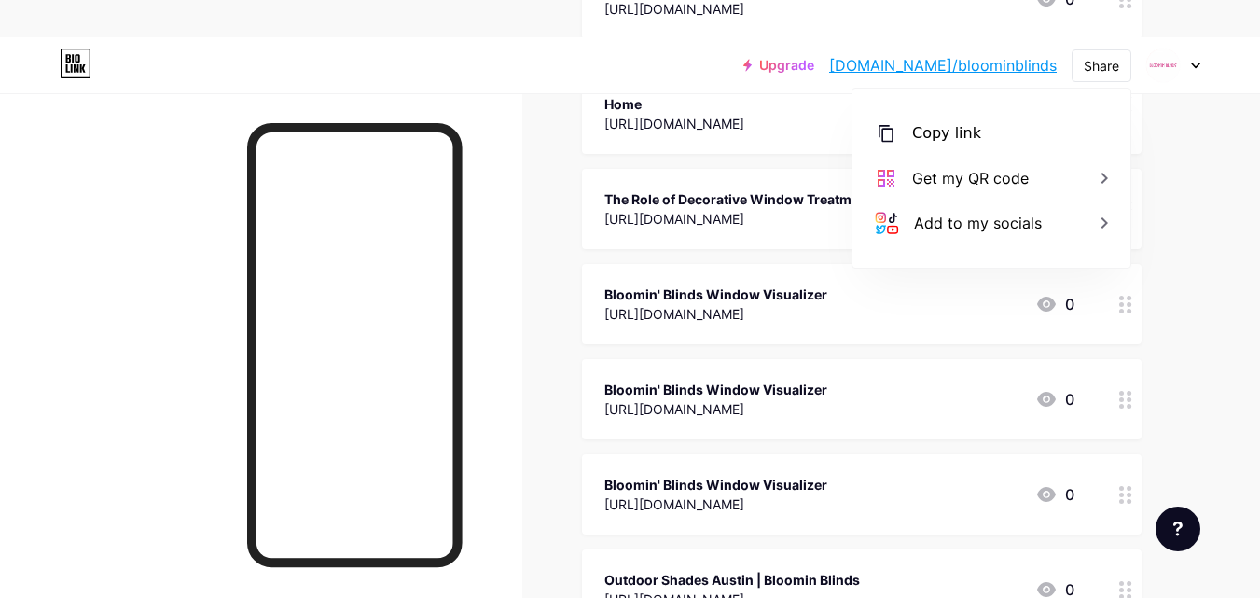
scroll to position [4314, 0]
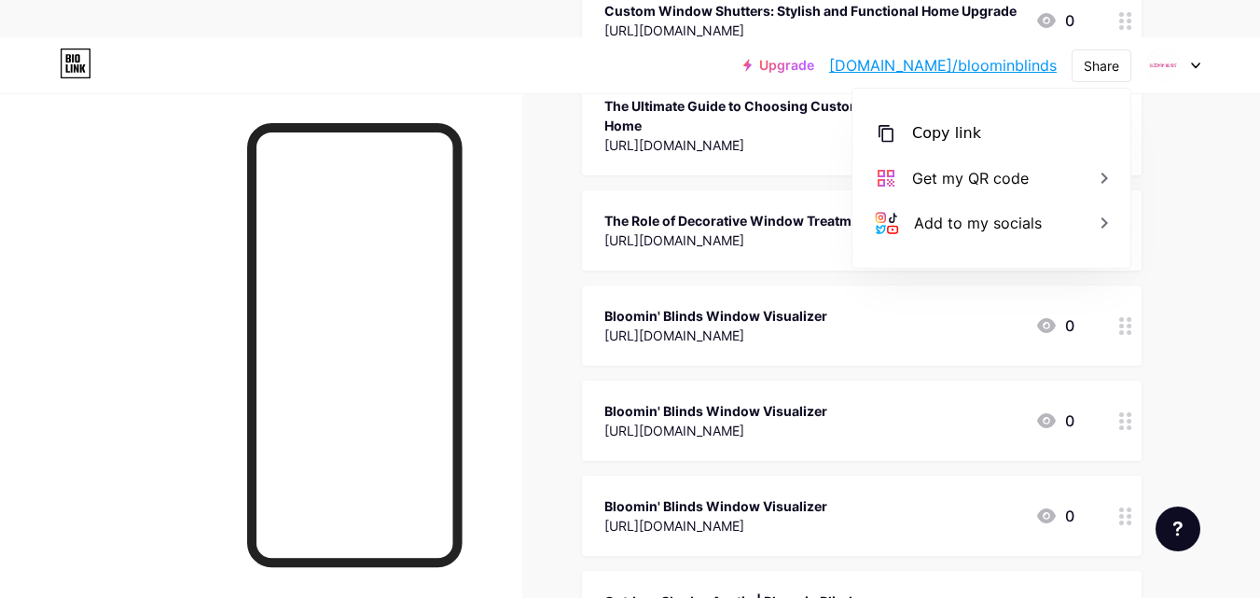
click at [1129, 425] on circle at bounding box center [1129, 427] width 5 height 5
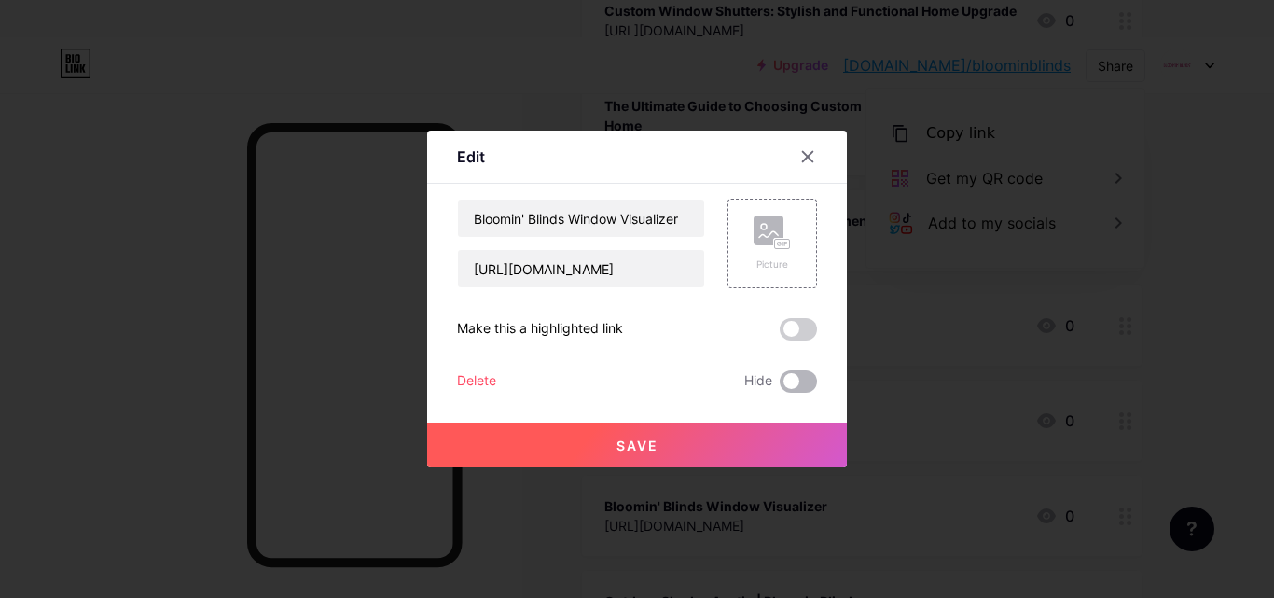
click at [802, 383] on span at bounding box center [798, 381] width 37 height 22
click at [780, 386] on input "checkbox" at bounding box center [780, 386] width 0 height 0
click at [877, 374] on div at bounding box center [637, 299] width 1274 height 598
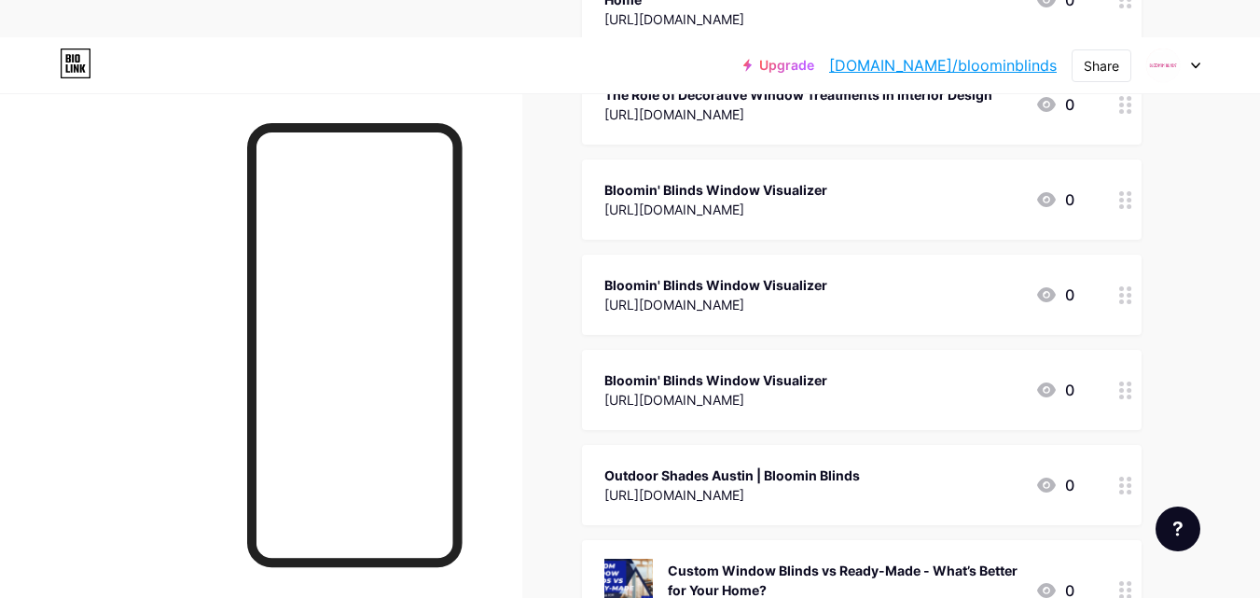
scroll to position [4407, 0]
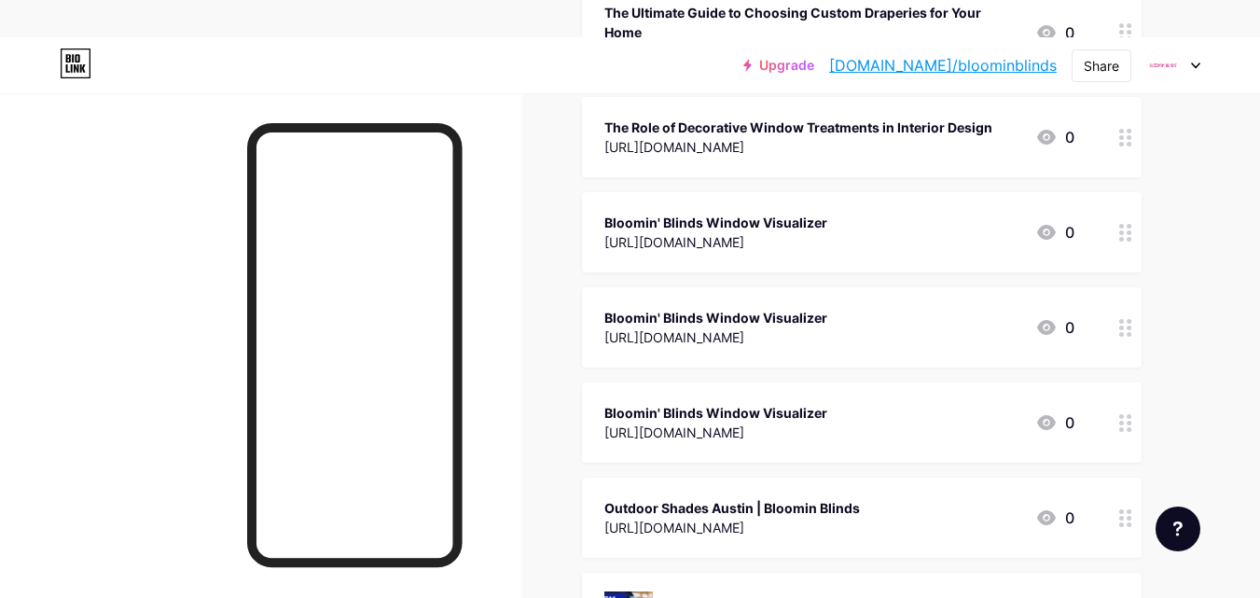
click at [1132, 406] on div at bounding box center [1126, 422] width 32 height 80
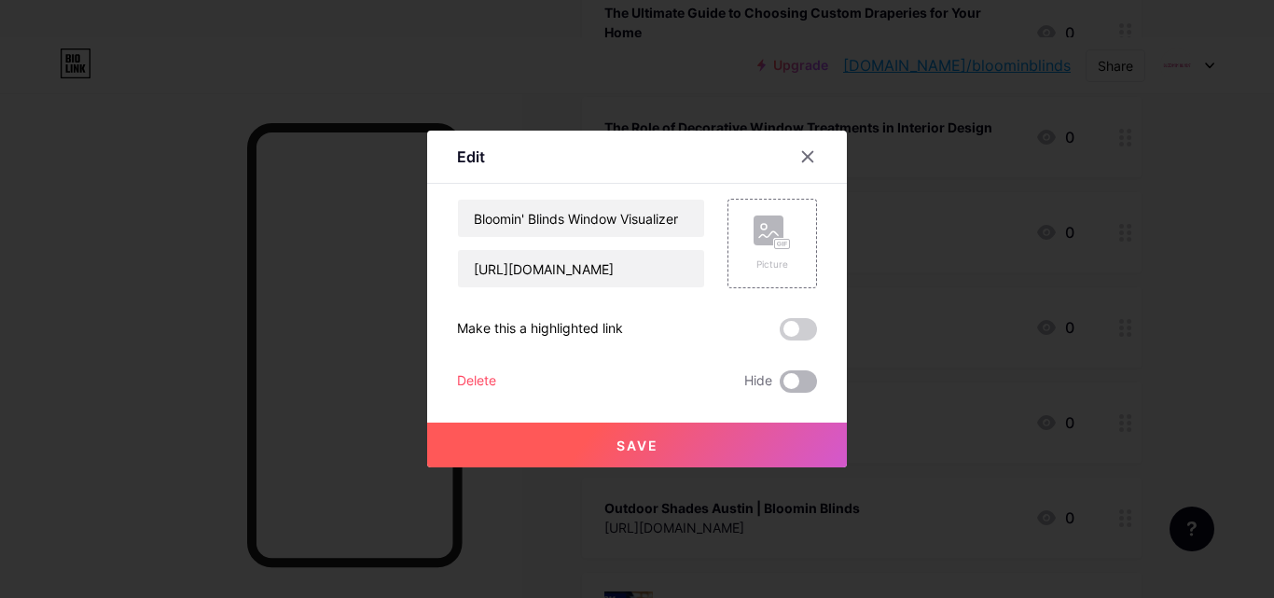
click at [805, 384] on span at bounding box center [798, 381] width 37 height 22
click at [780, 386] on input "checkbox" at bounding box center [780, 386] width 0 height 0
click at [485, 380] on div "Delete" at bounding box center [476, 381] width 39 height 22
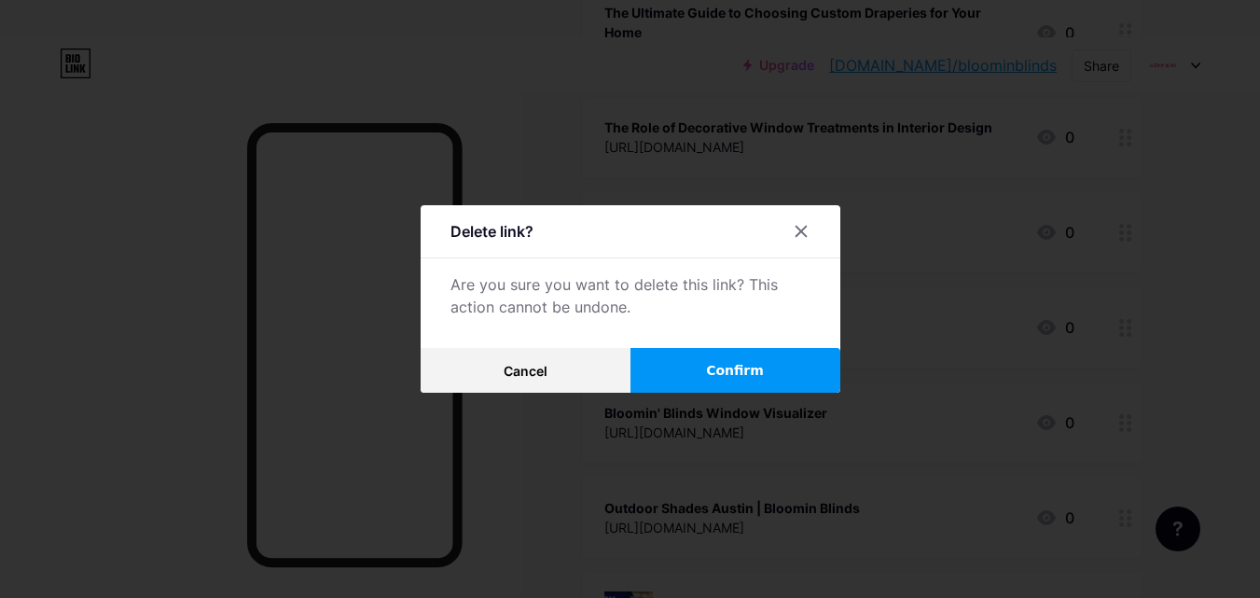
click at [696, 372] on button "Confirm" at bounding box center [735, 370] width 210 height 45
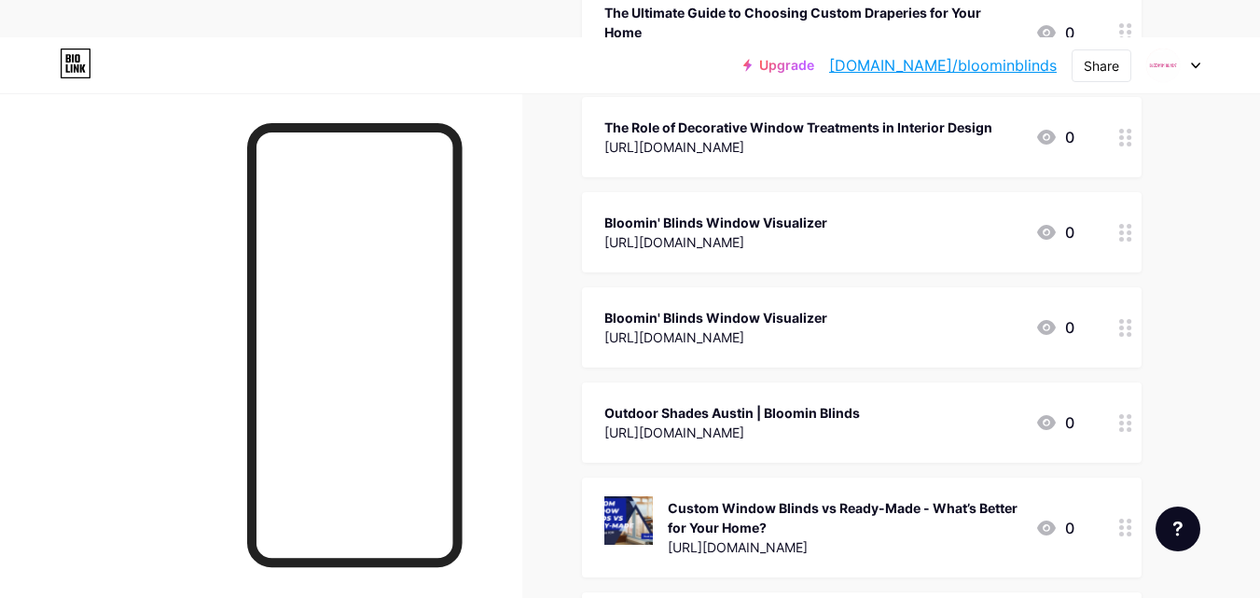
click at [1130, 319] on icon at bounding box center [1125, 328] width 13 height 18
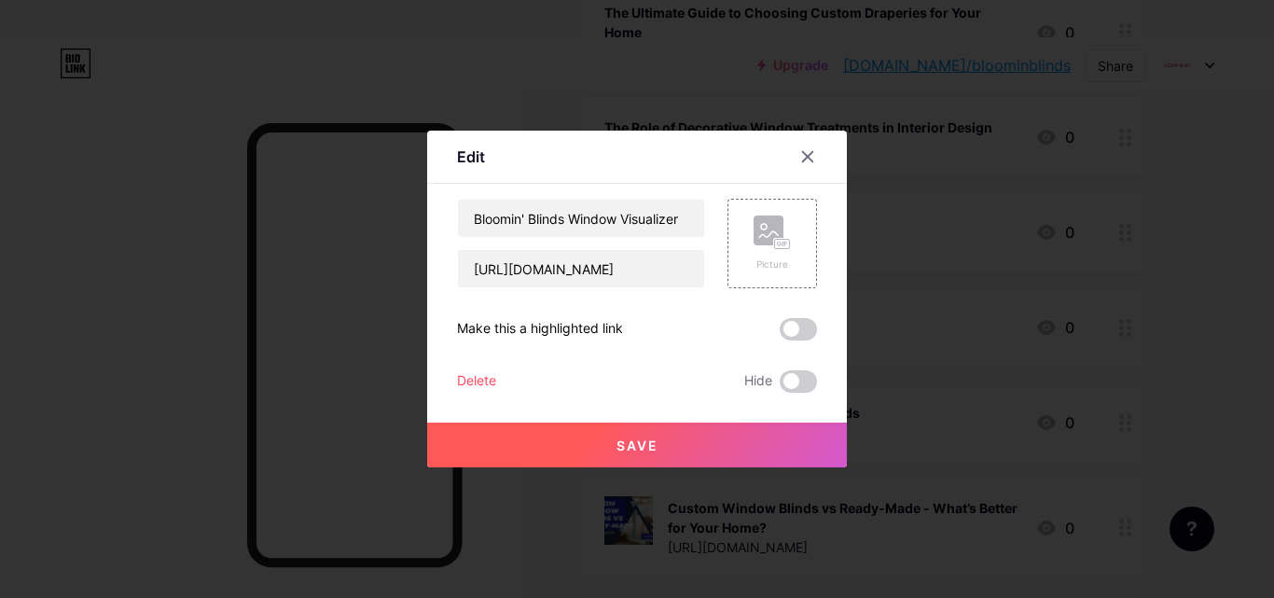
click at [482, 384] on div "Delete" at bounding box center [476, 381] width 39 height 22
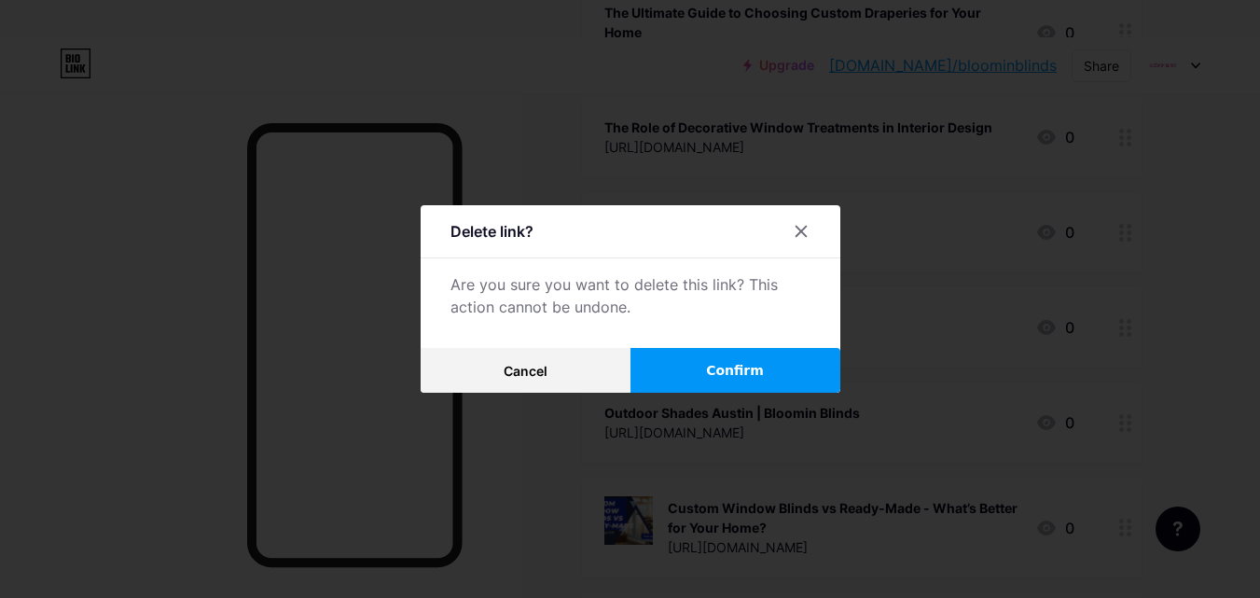
click at [718, 381] on button "Confirm" at bounding box center [735, 370] width 210 height 45
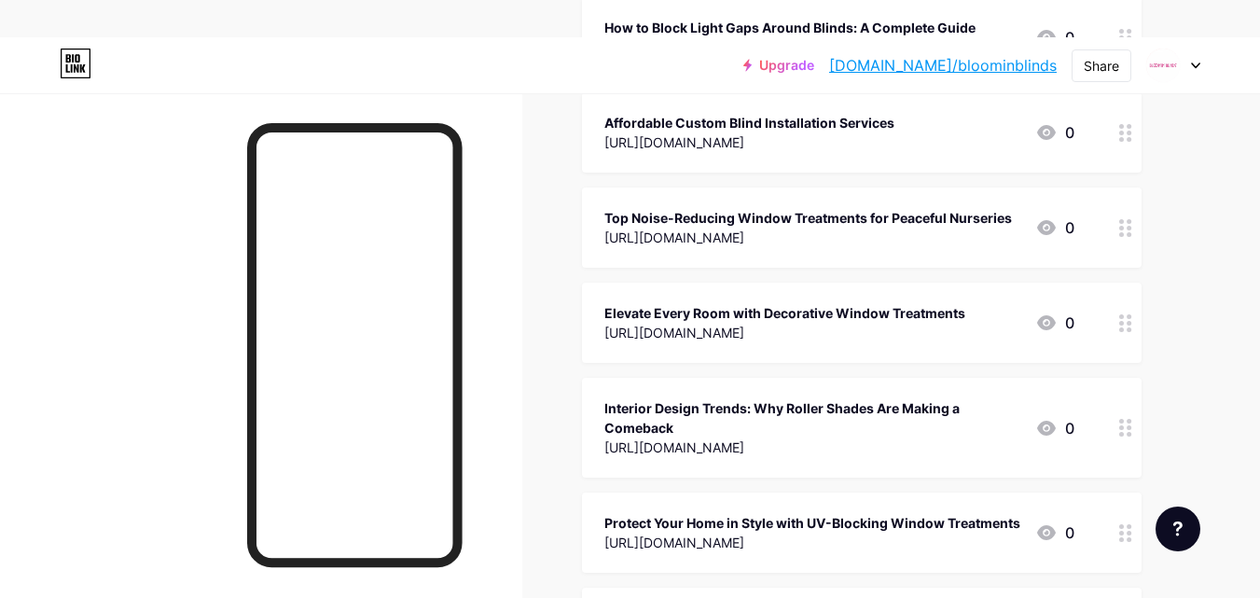
scroll to position [3568, 0]
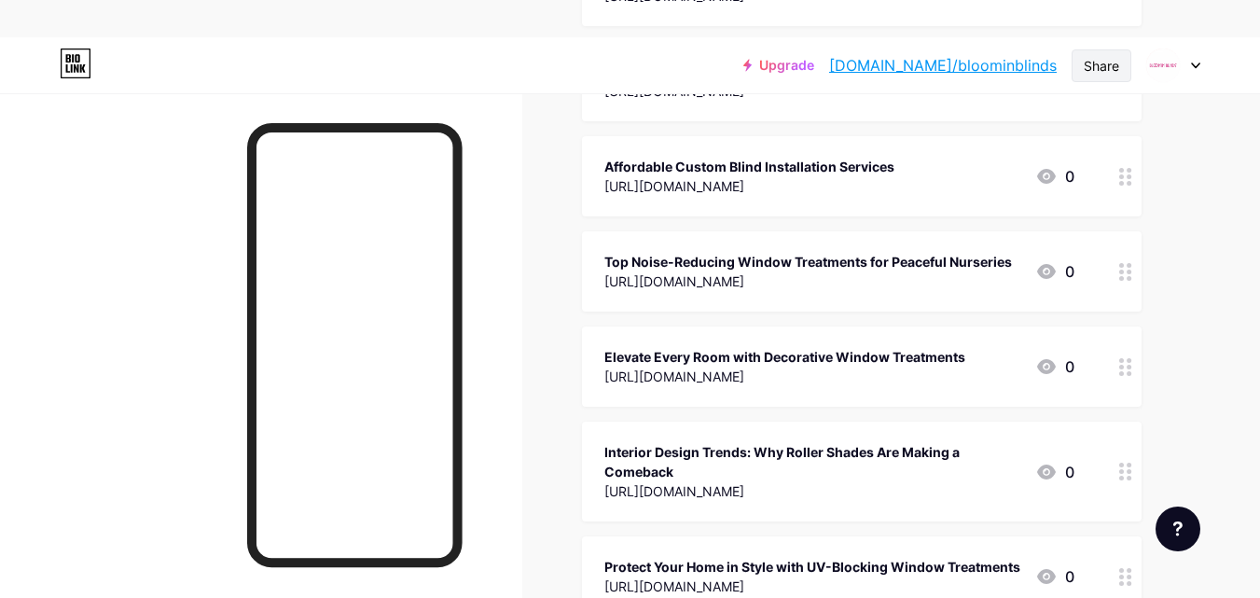
drag, startPoint x: 1115, startPoint y: 62, endPoint x: 1107, endPoint y: 70, distance: 11.9
click at [1112, 70] on div "Share" at bounding box center [1101, 66] width 35 height 20
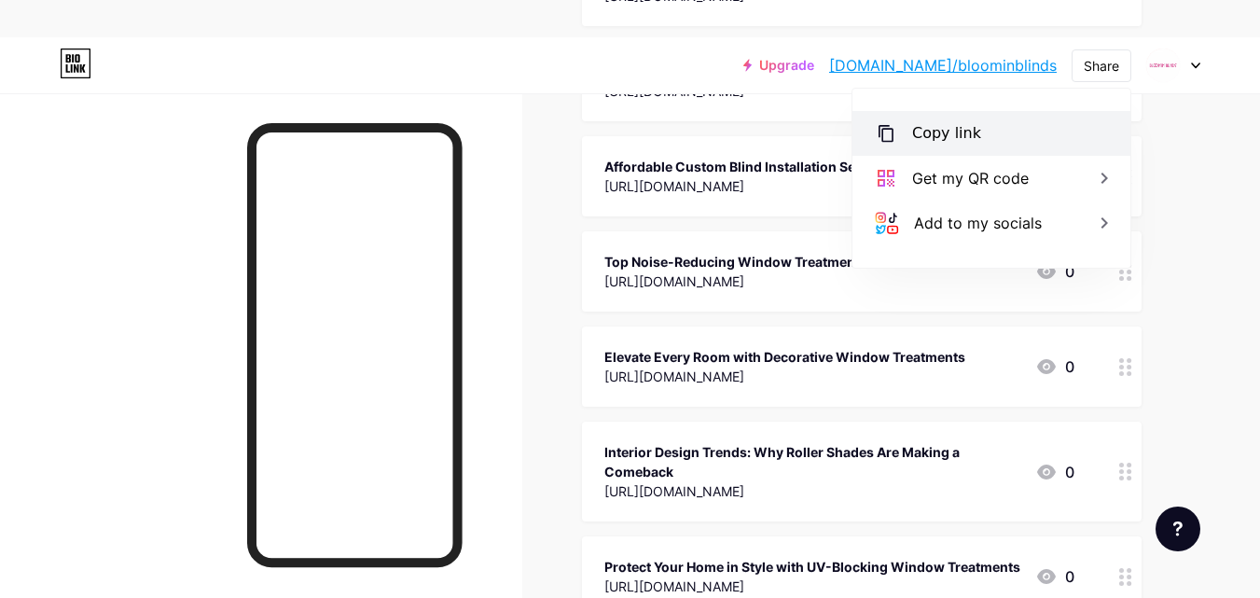
click at [977, 138] on div "Copy link" at bounding box center [991, 133] width 278 height 45
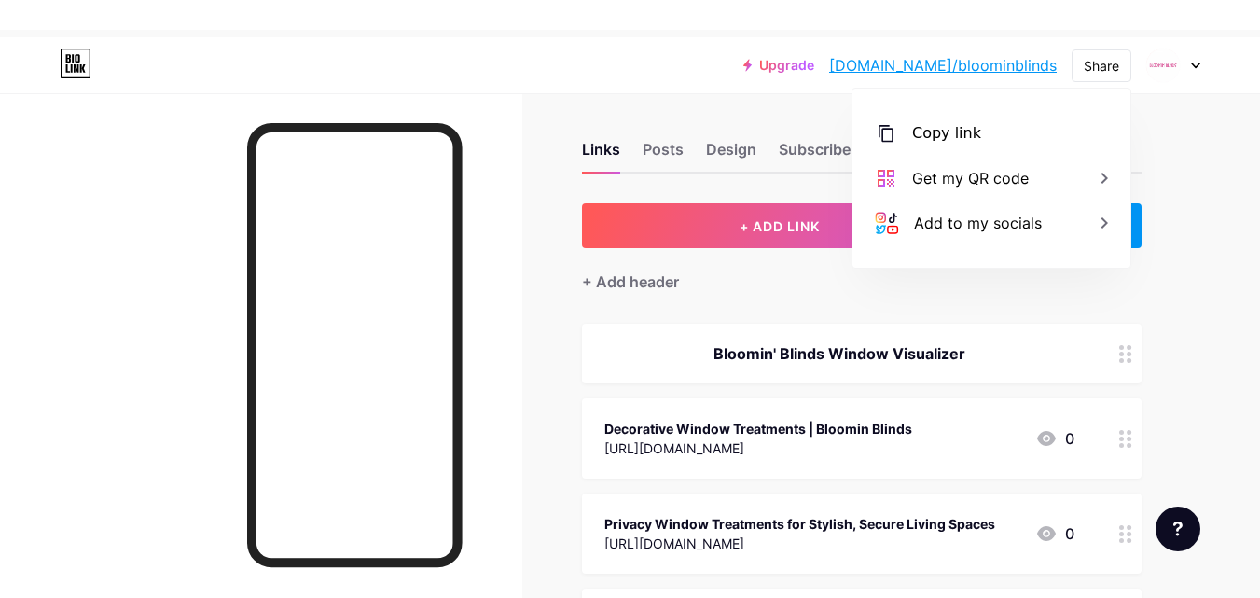
scroll to position [0, 0]
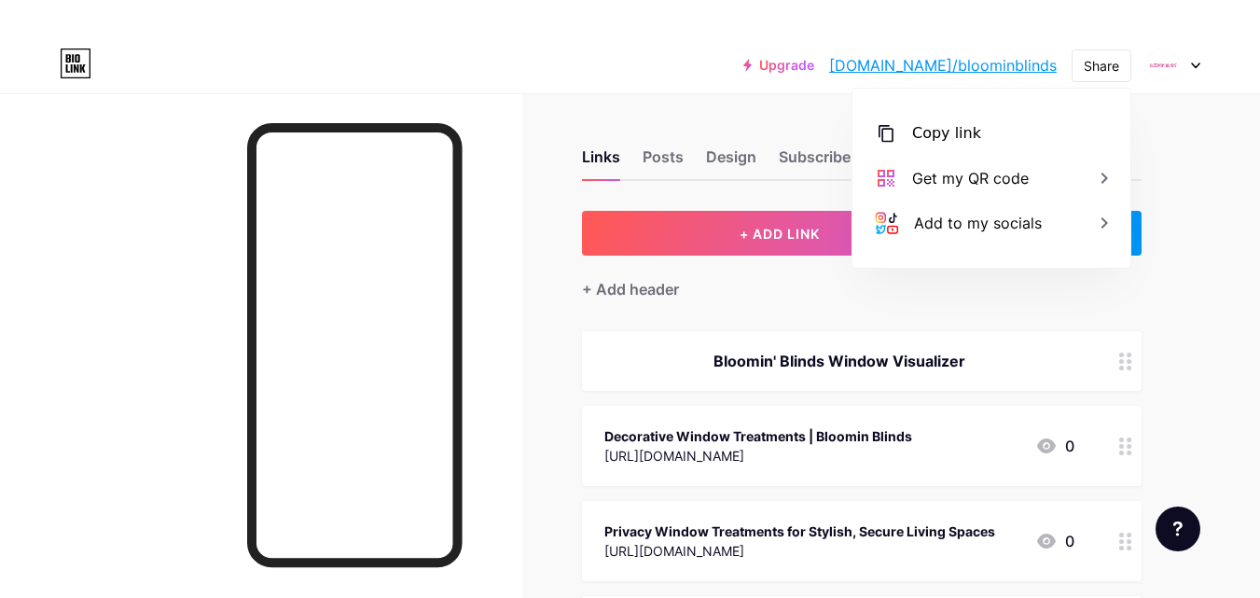
drag, startPoint x: 1132, startPoint y: 359, endPoint x: 719, endPoint y: 325, distance: 414.6
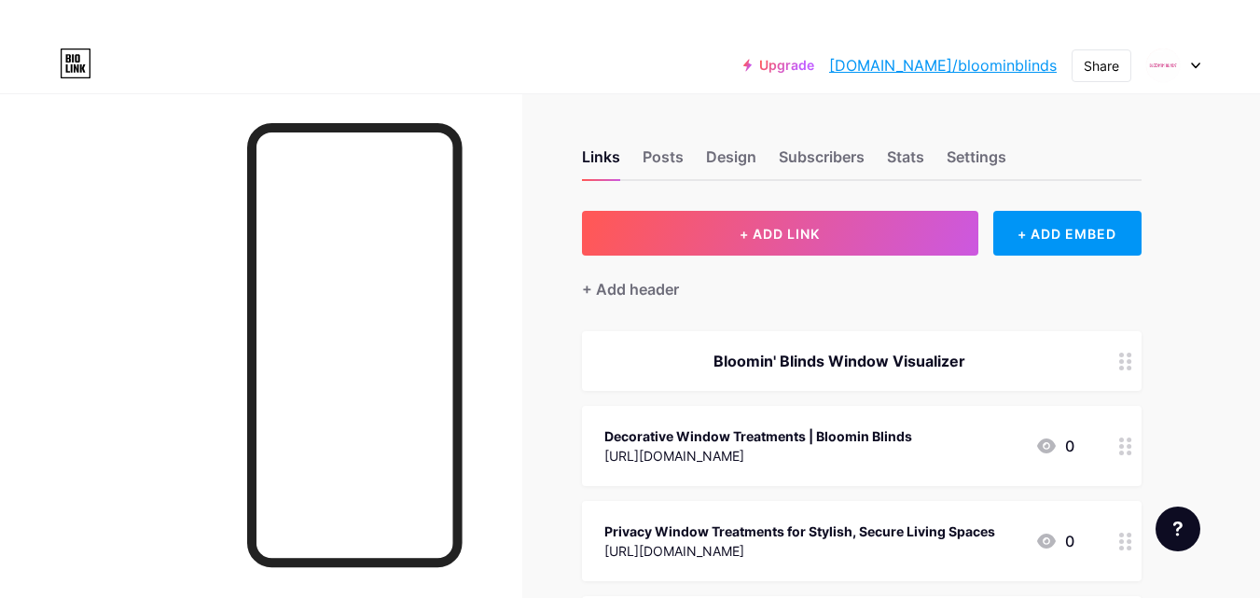
click at [1130, 360] on circle at bounding box center [1129, 361] width 5 height 5
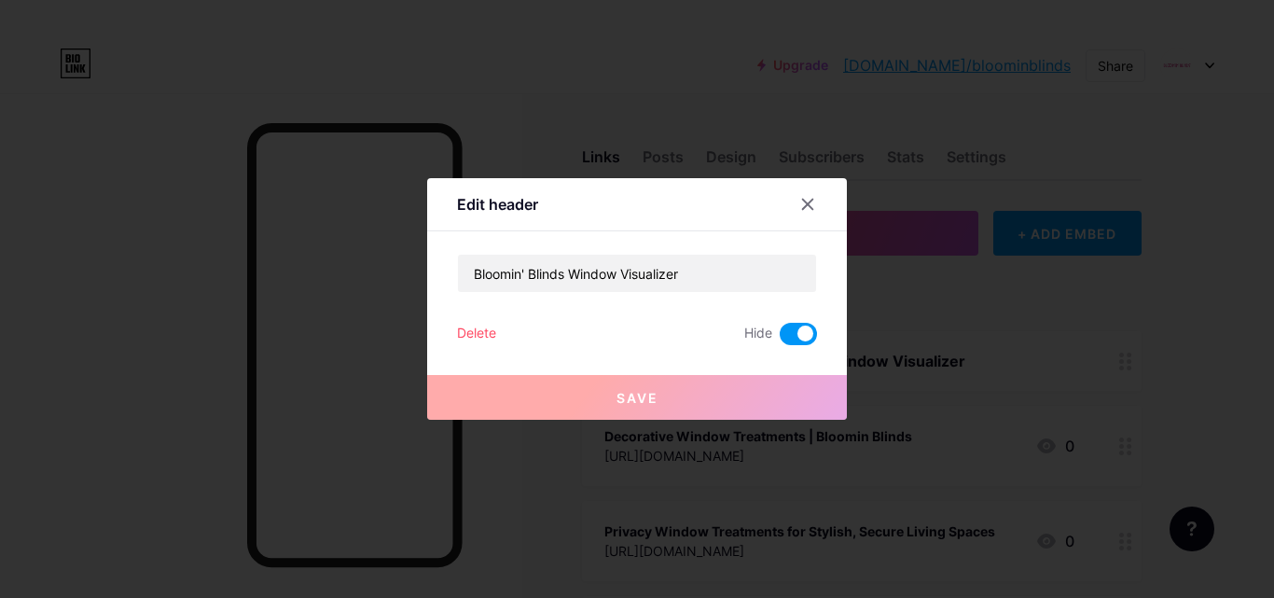
click at [491, 325] on div "Delete" at bounding box center [476, 334] width 39 height 22
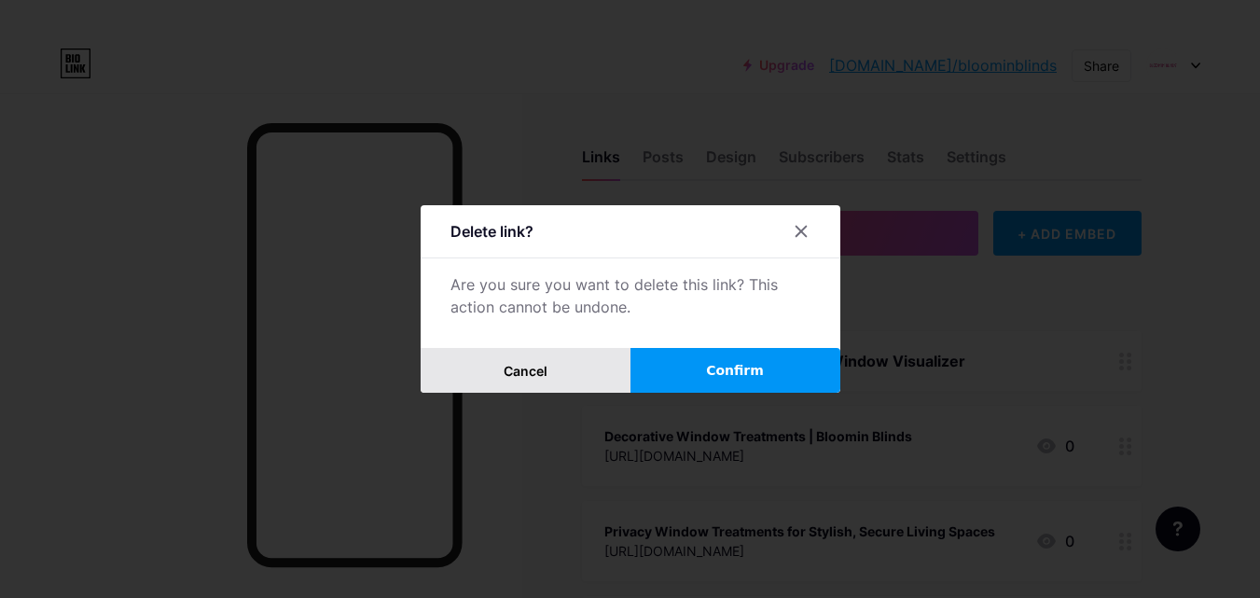
click at [570, 359] on button "Cancel" at bounding box center [526, 370] width 210 height 45
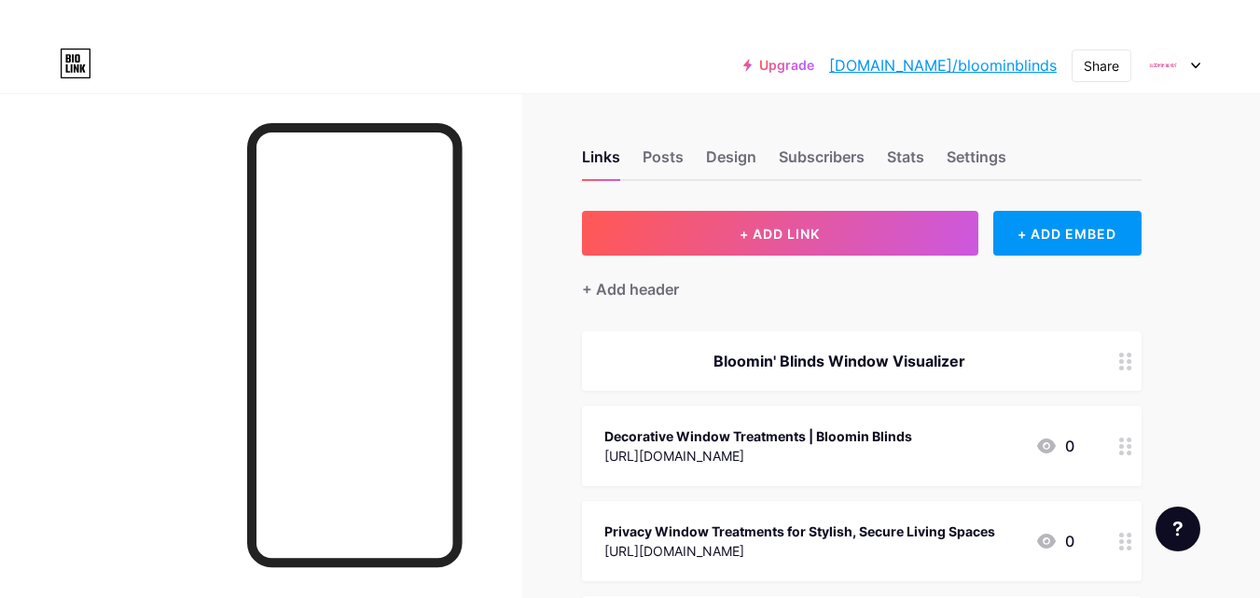
click at [1129, 369] on div at bounding box center [1126, 361] width 32 height 60
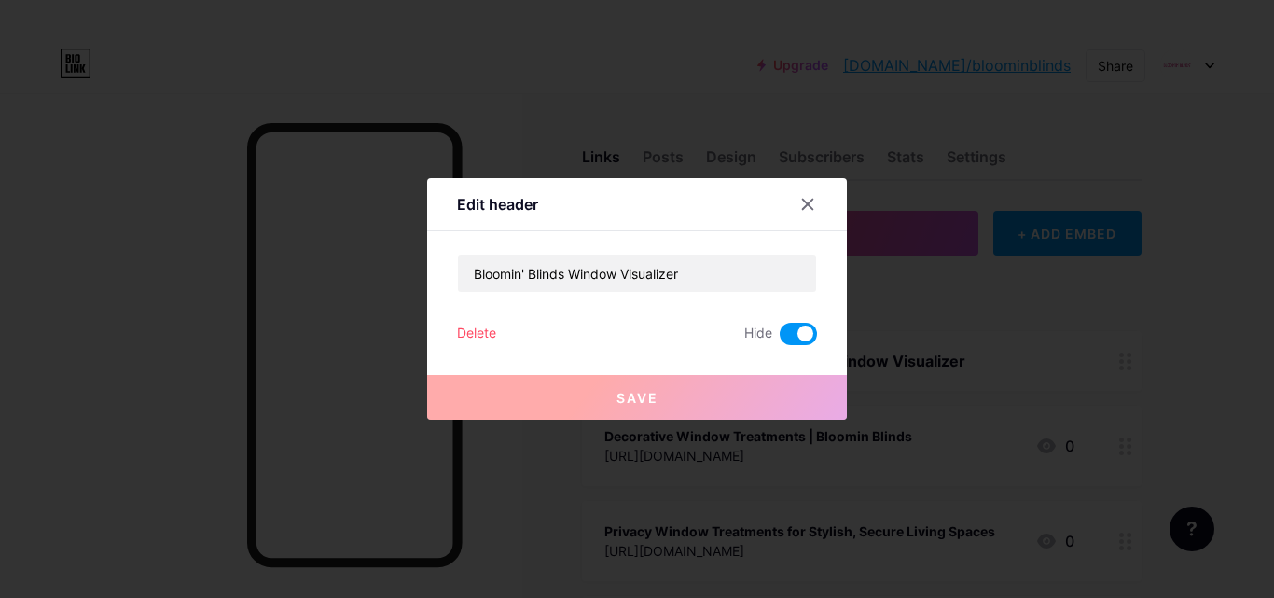
click at [468, 326] on div "Delete" at bounding box center [476, 334] width 39 height 22
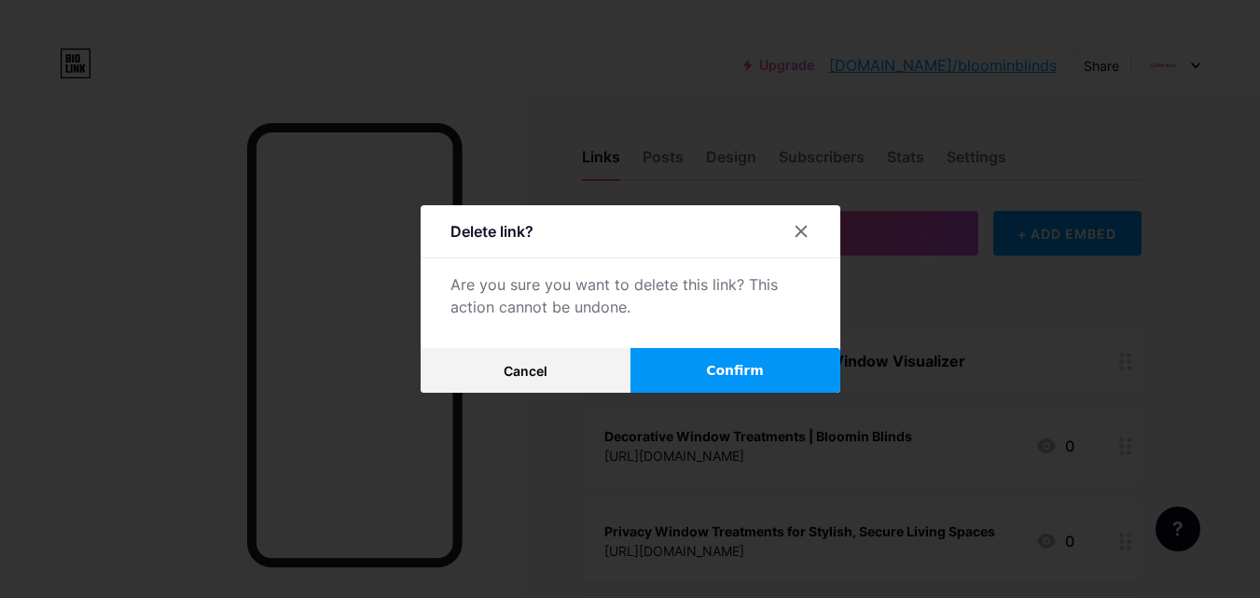
click at [702, 355] on button "Confirm" at bounding box center [735, 370] width 210 height 45
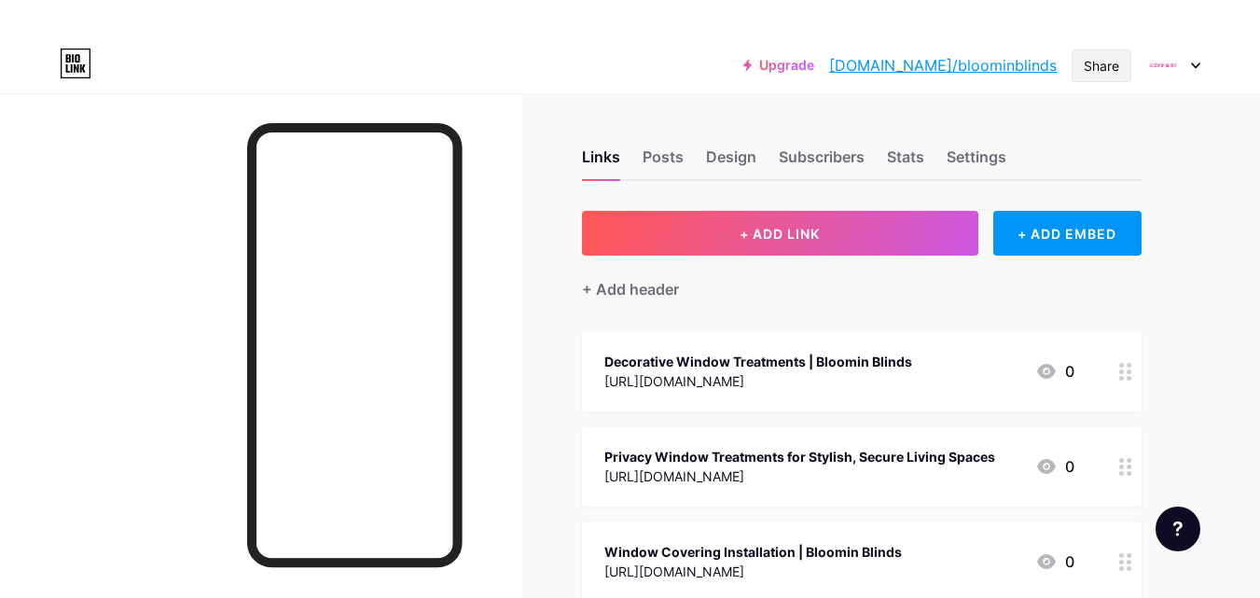
click at [1091, 71] on div "Share" at bounding box center [1101, 66] width 35 height 20
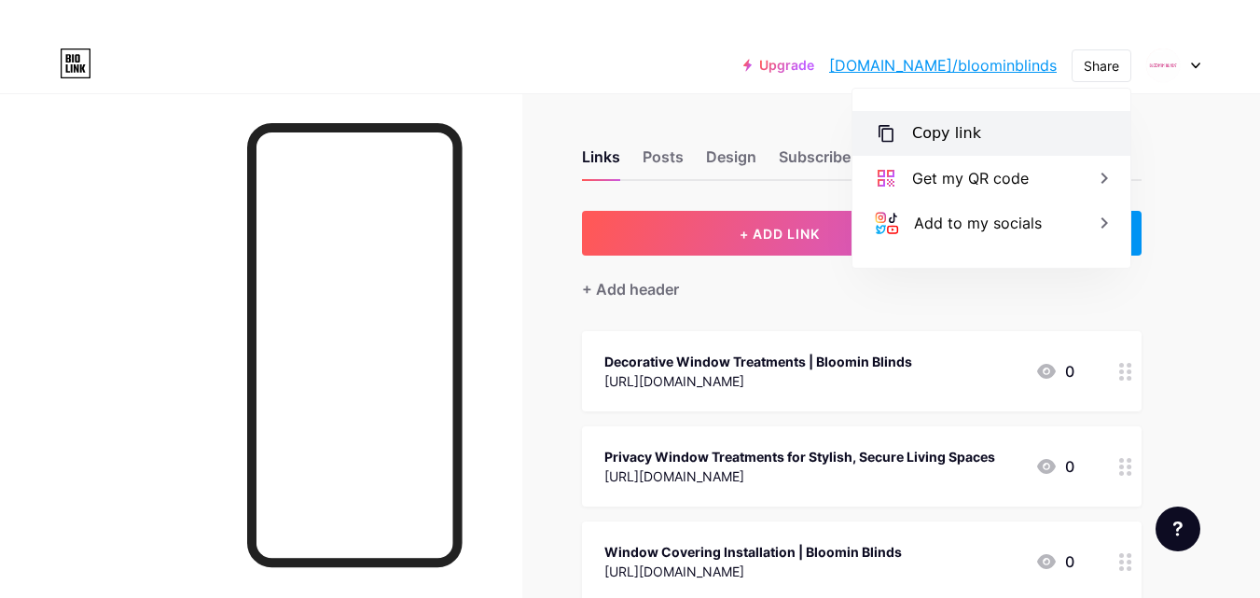
click at [948, 128] on div "Copy link" at bounding box center [946, 133] width 69 height 22
